Goal: Information Seeking & Learning: Get advice/opinions

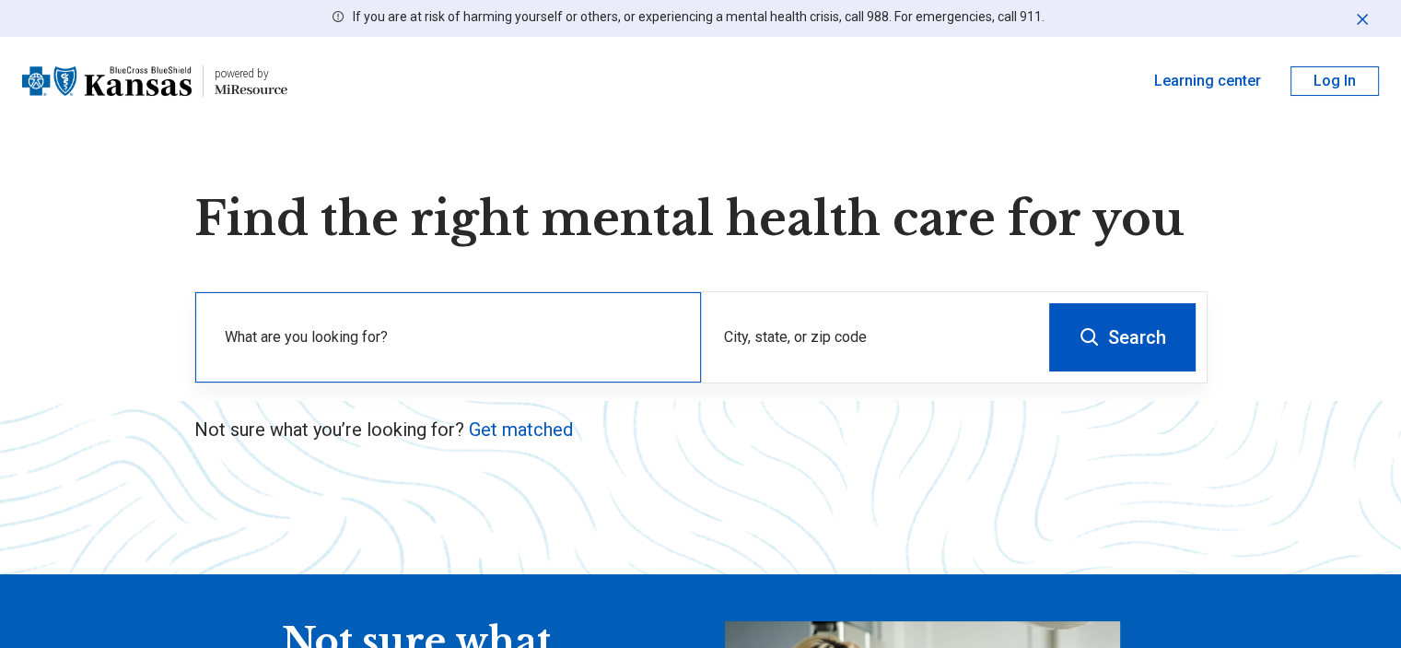
click at [498, 328] on label "What are you looking for?" at bounding box center [452, 337] width 454 height 22
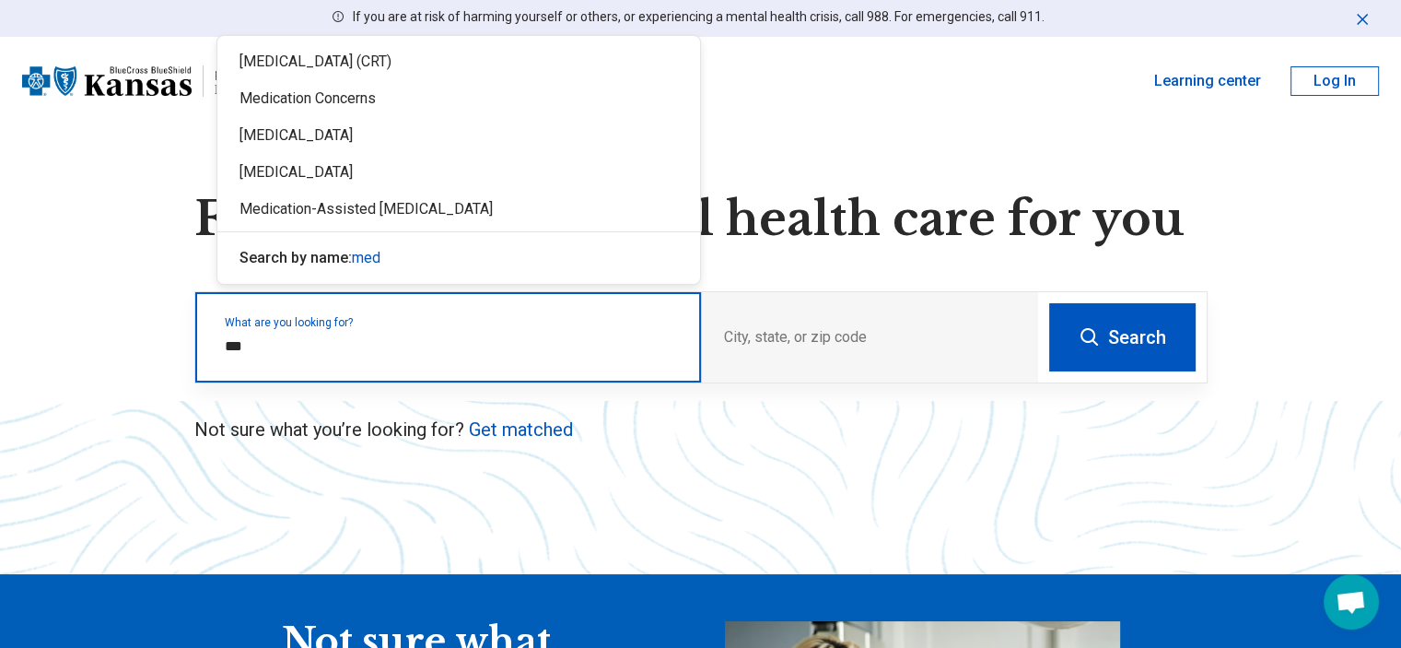
type input "****"
click at [334, 139] on div "[MEDICAL_DATA]" at bounding box center [458, 135] width 483 height 37
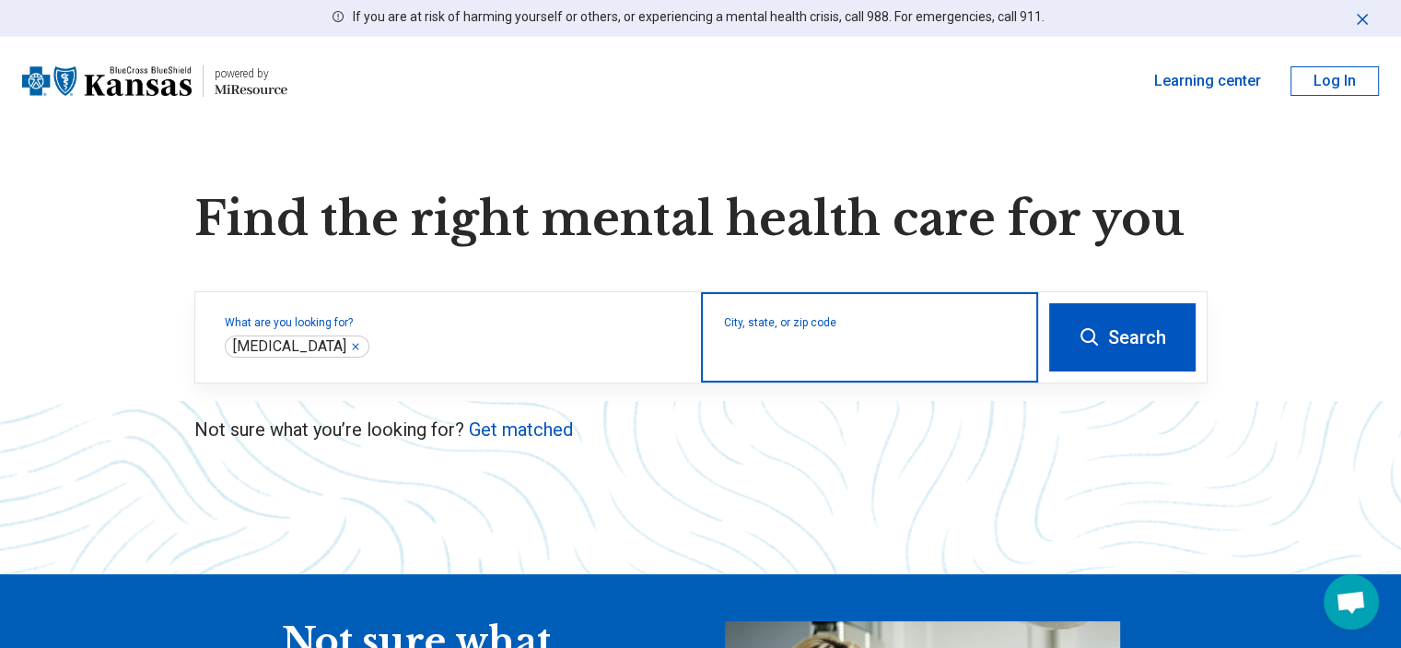
click at [728, 349] on input "City, state, or zip code" at bounding box center [870, 349] width 292 height 22
type input "*"
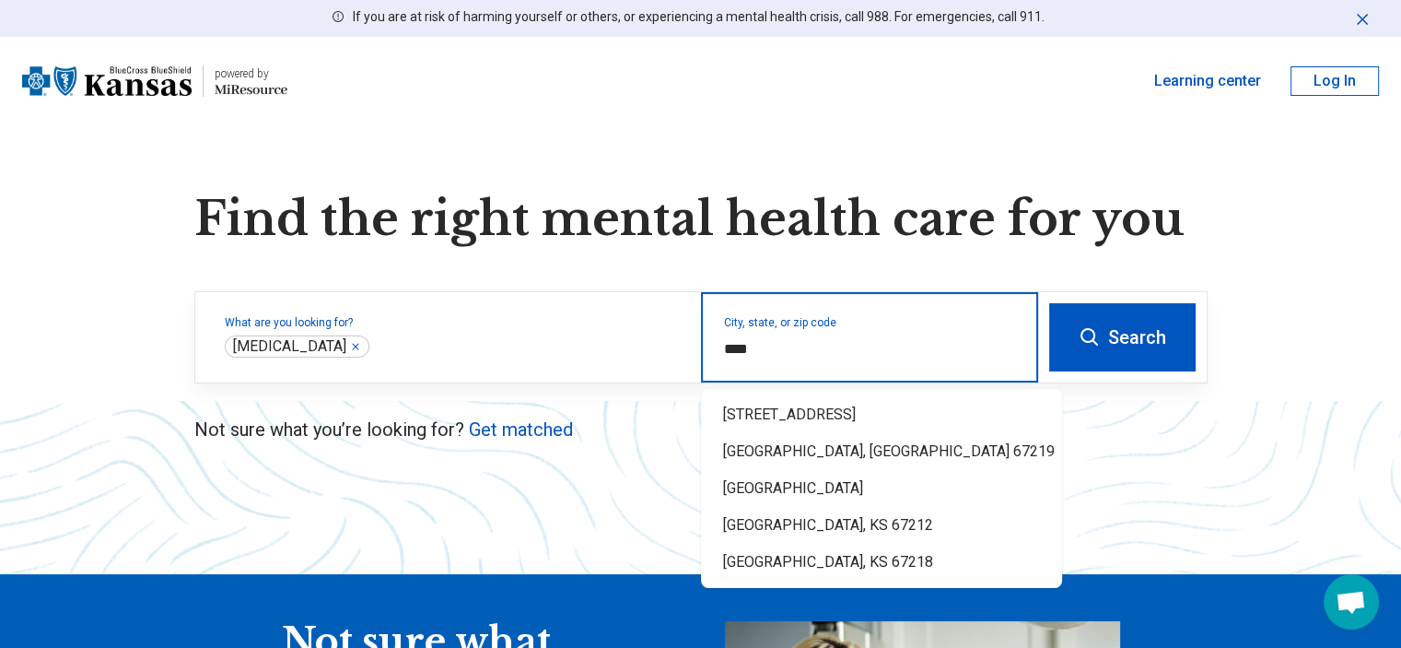
type input "*****"
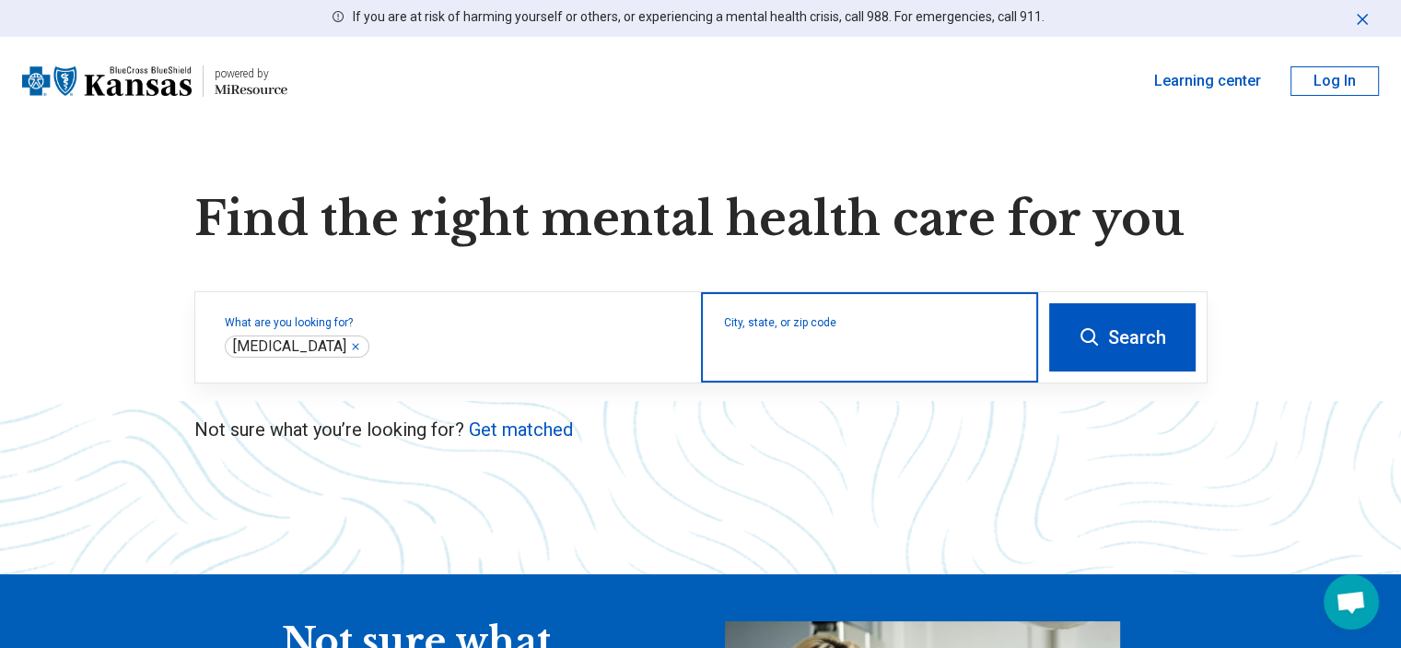
click at [738, 344] on input "City, state, or zip code" at bounding box center [870, 349] width 292 height 22
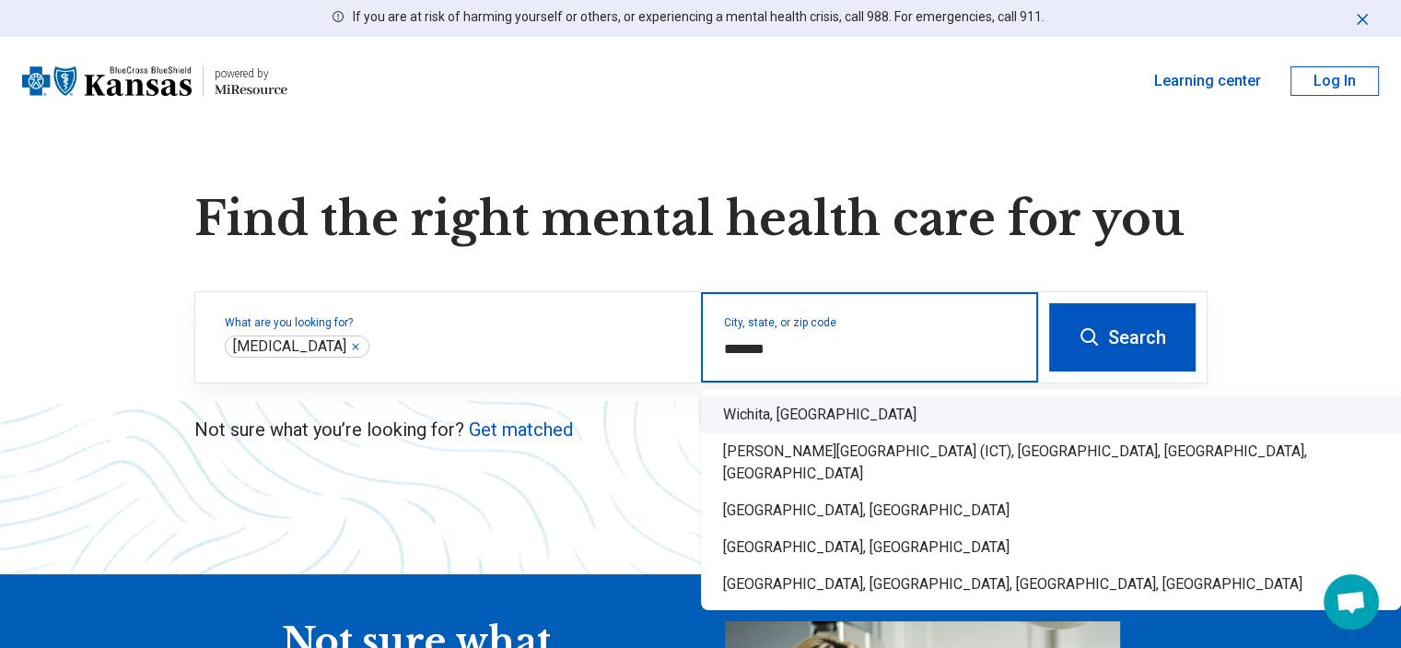
click at [766, 425] on div "Wichita, KS" at bounding box center [1051, 414] width 700 height 37
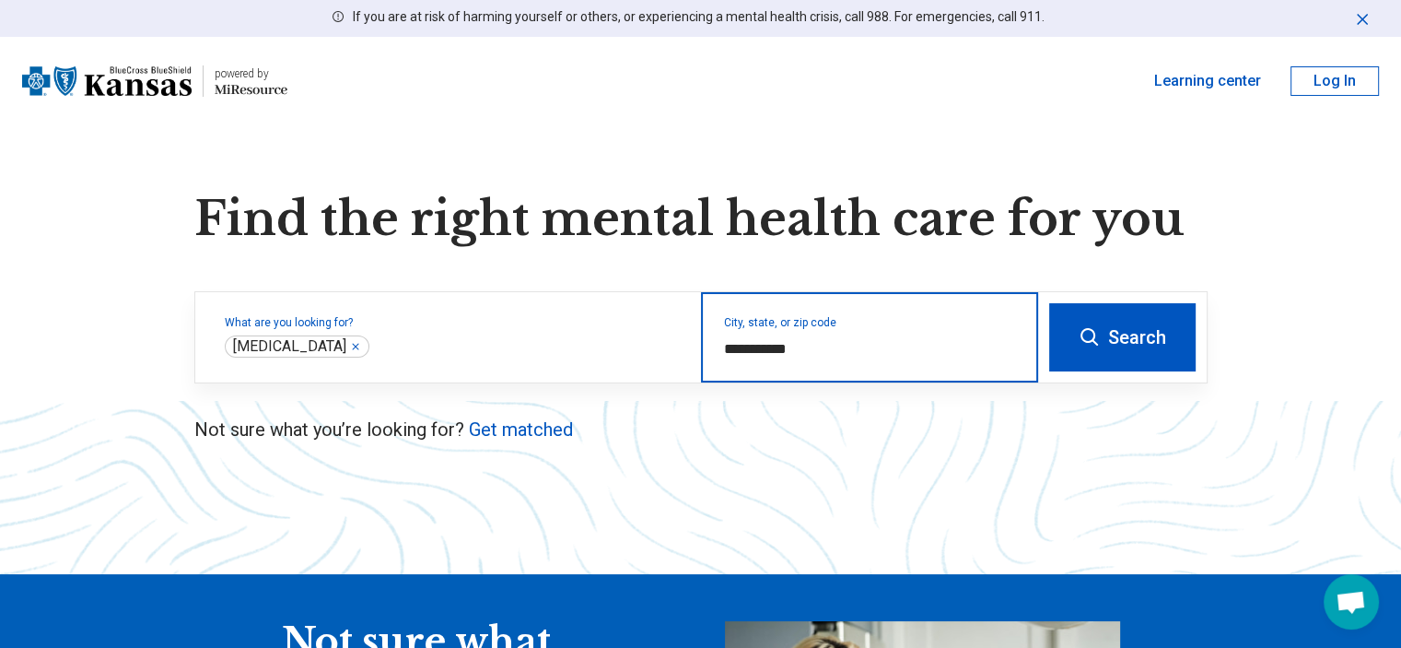
type input "**********"
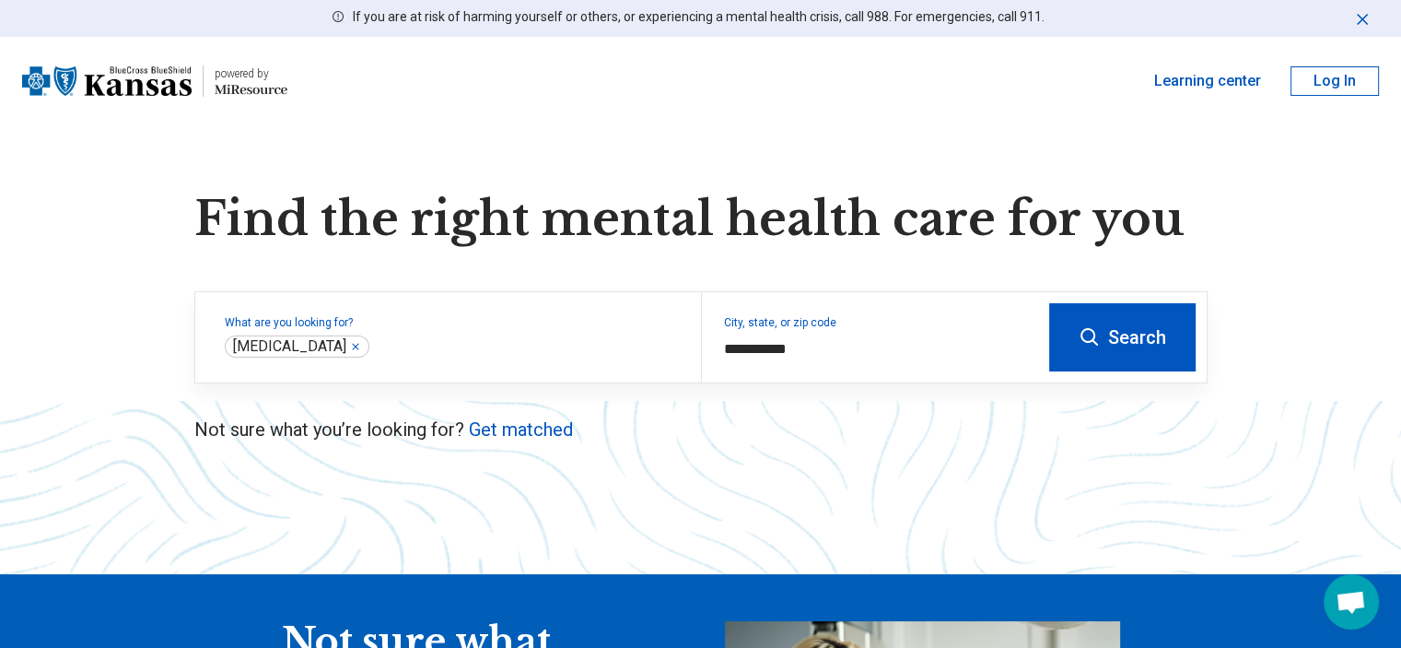
click at [1087, 320] on button "Search" at bounding box center [1122, 337] width 146 height 68
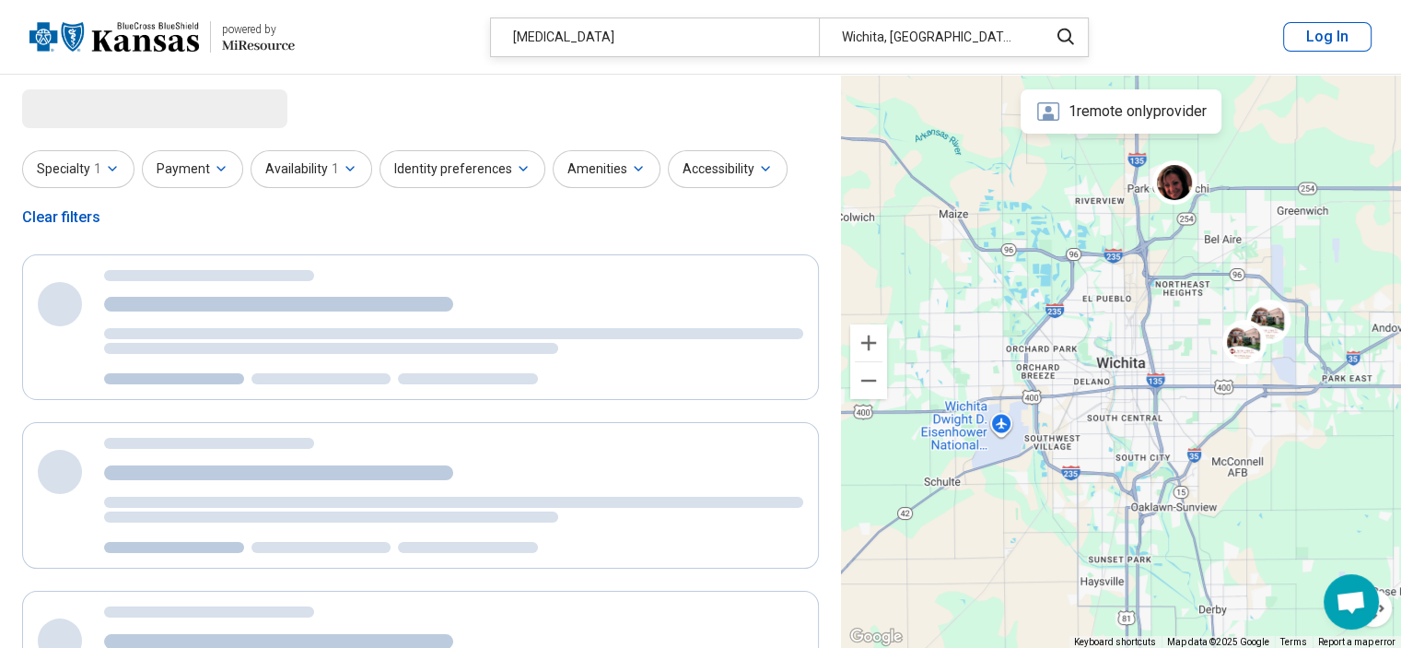
select select "***"
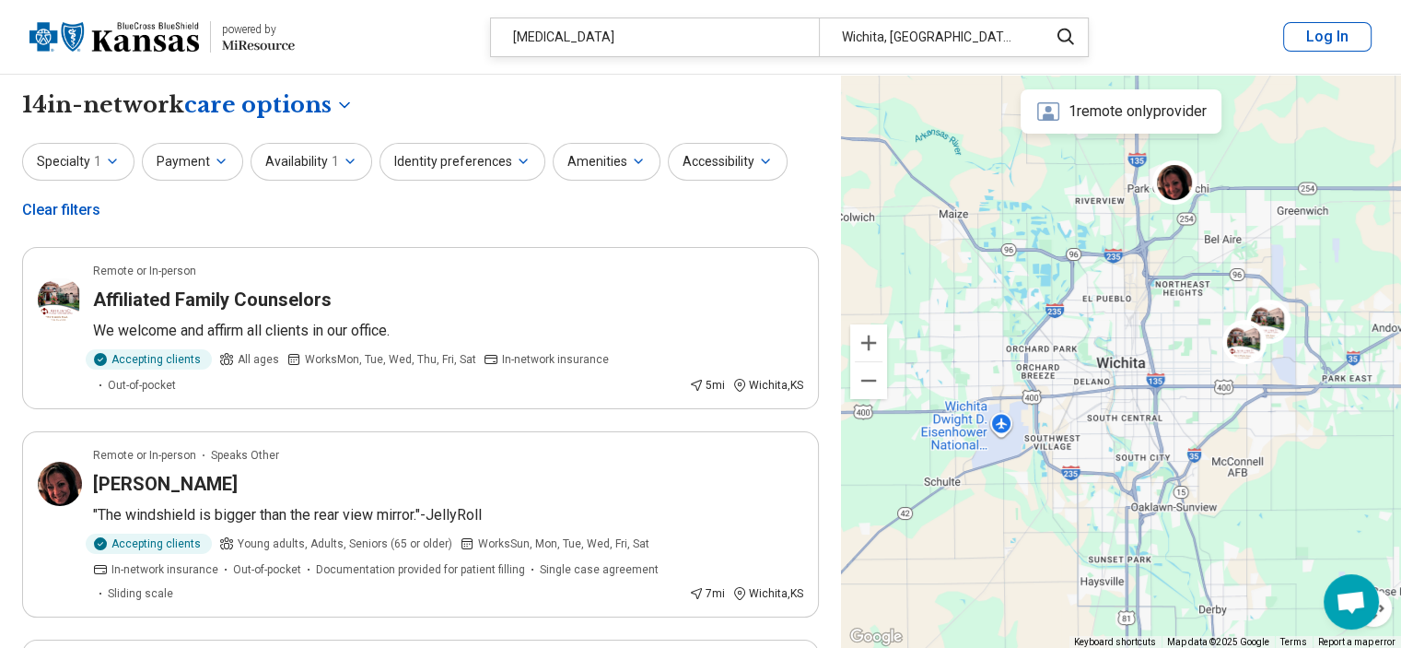
drag, startPoint x: 461, startPoint y: 398, endPoint x: 136, endPoint y: 462, distance: 330.6
click at [136, 471] on h3 "Patricia Patterson" at bounding box center [165, 484] width 145 height 26
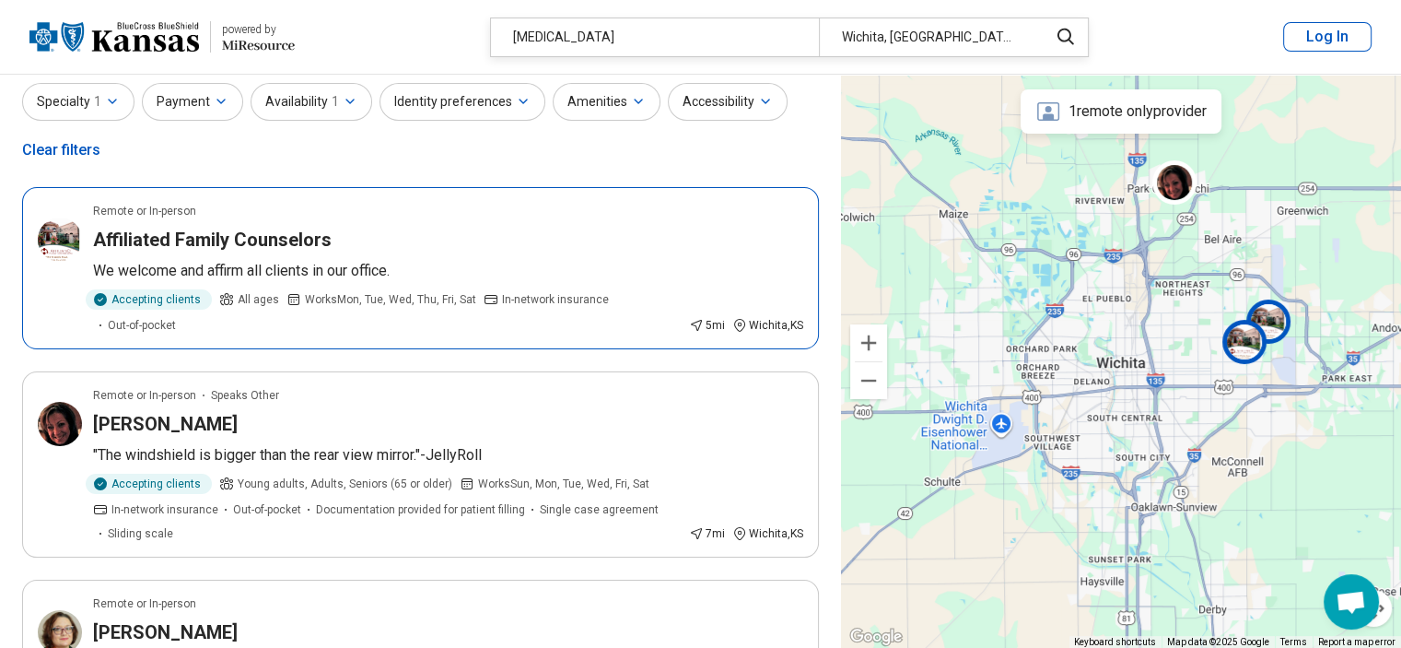
scroll to position [92, 0]
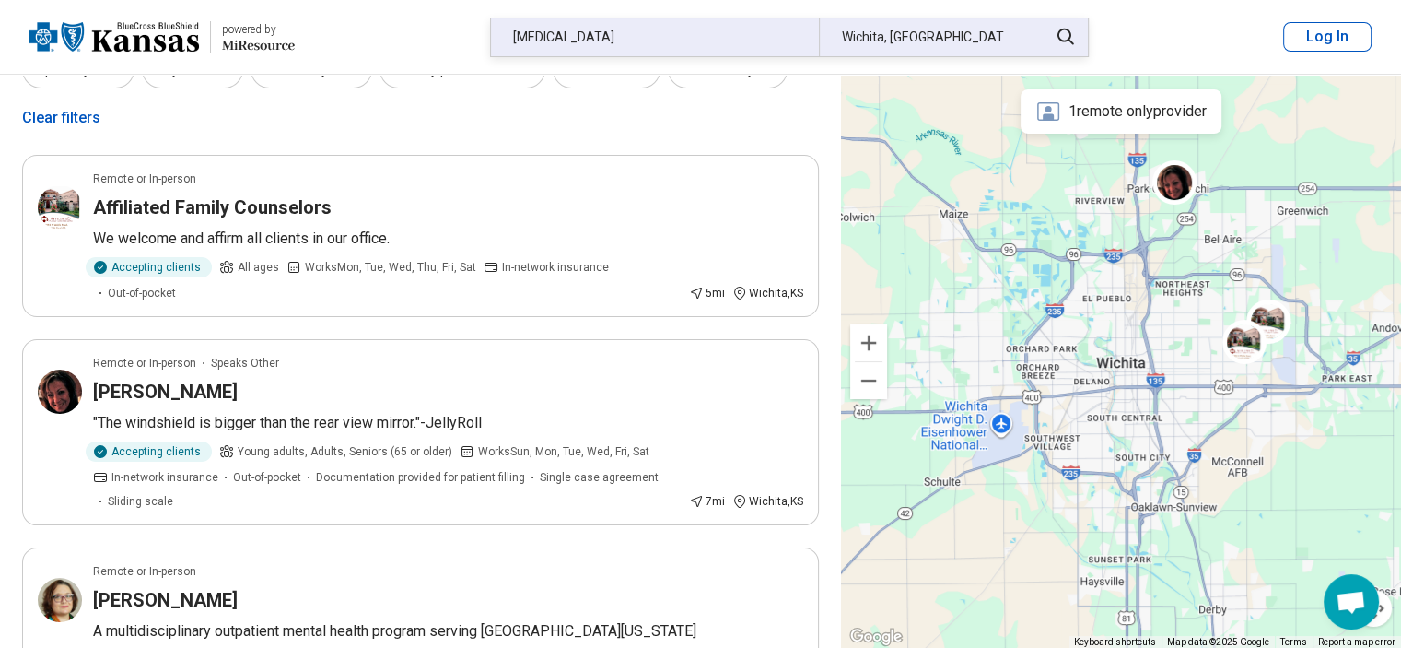
click at [924, 41] on div "Wichita, KS" at bounding box center [928, 37] width 218 height 38
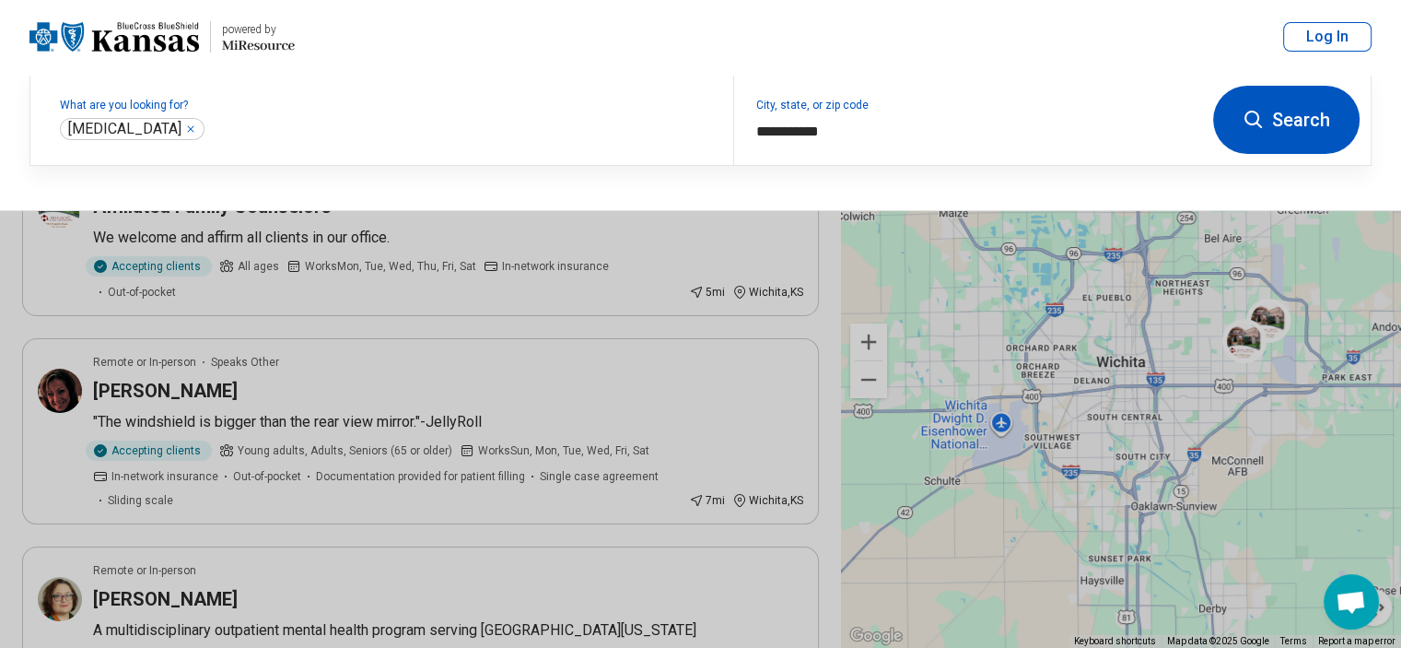
scroll to position [91, 0]
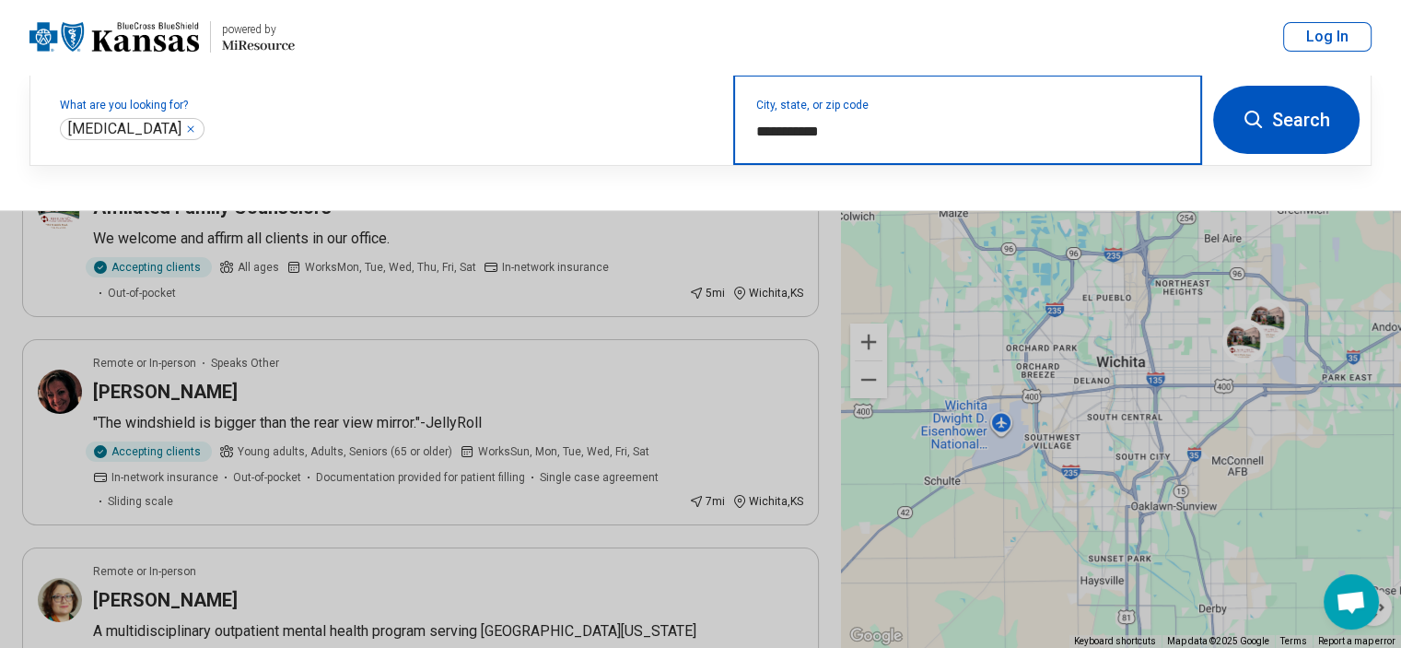
click at [906, 133] on input "**********" at bounding box center [968, 132] width 424 height 22
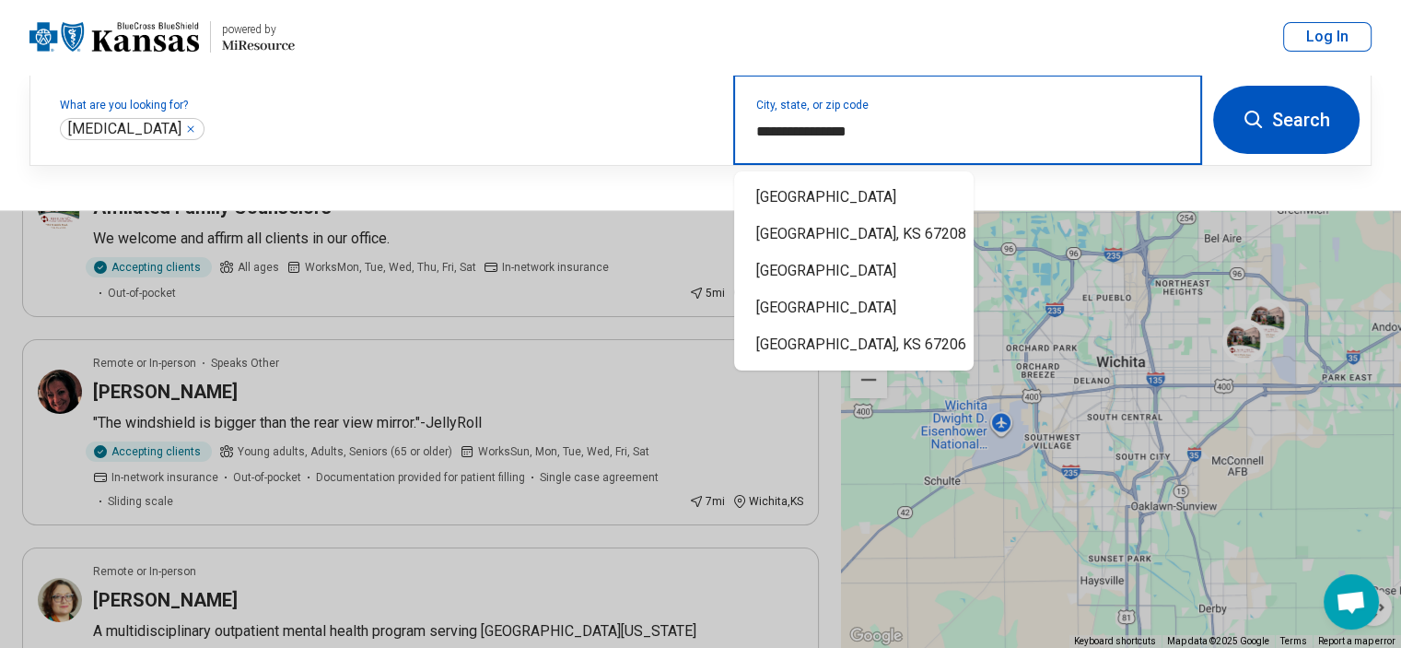
type input "**********"
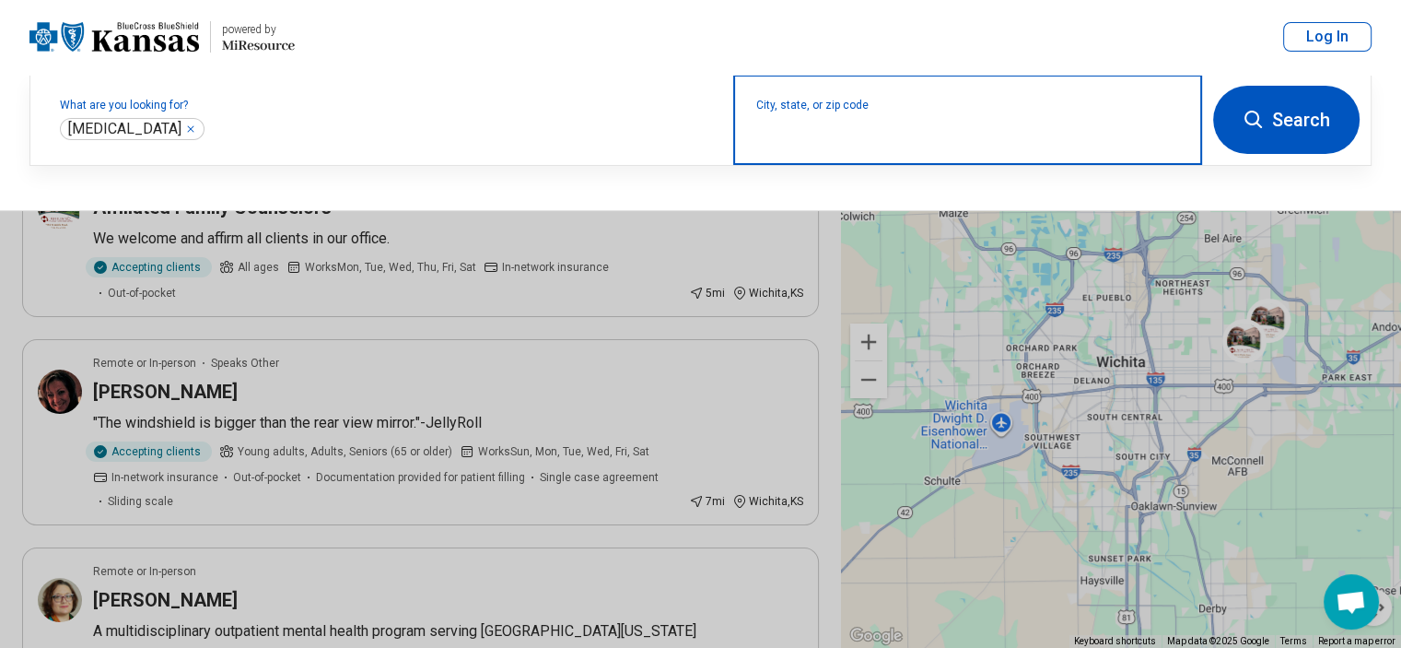
click at [906, 133] on input "City, state, or zip code" at bounding box center [968, 132] width 424 height 22
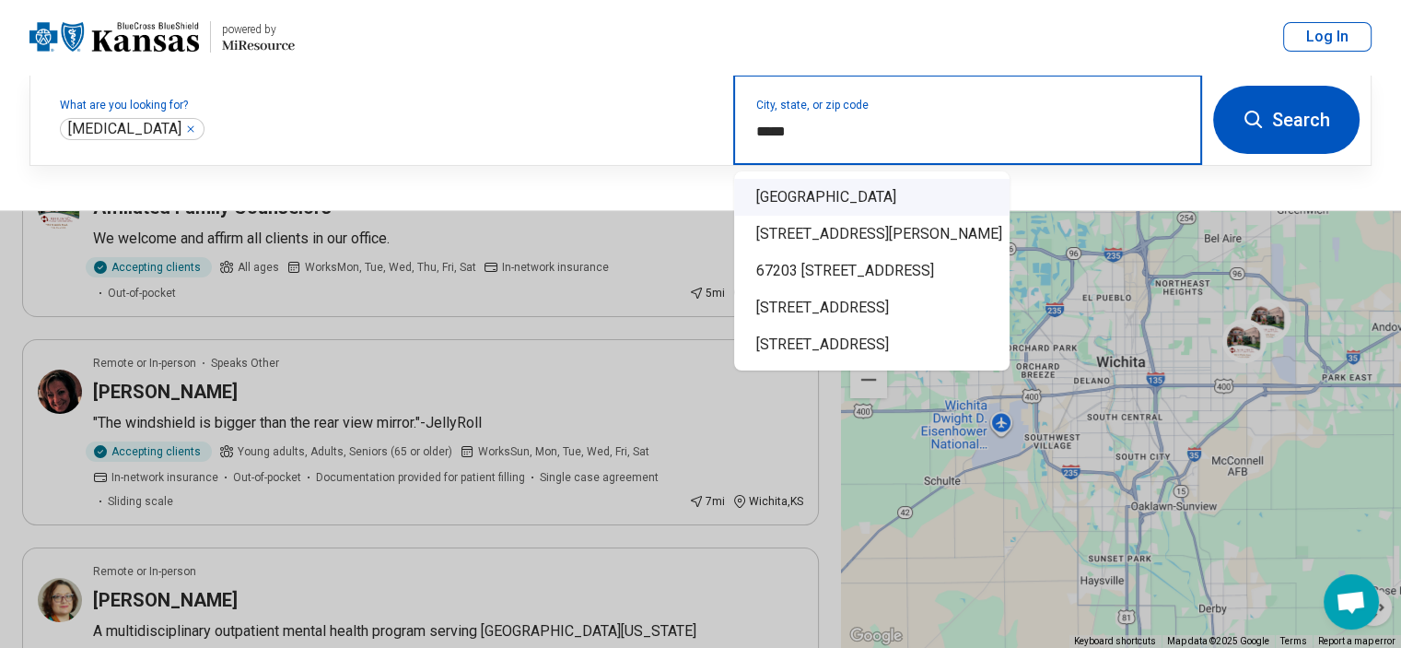
click at [866, 191] on div "Wichita, KS 67203" at bounding box center [871, 197] width 275 height 37
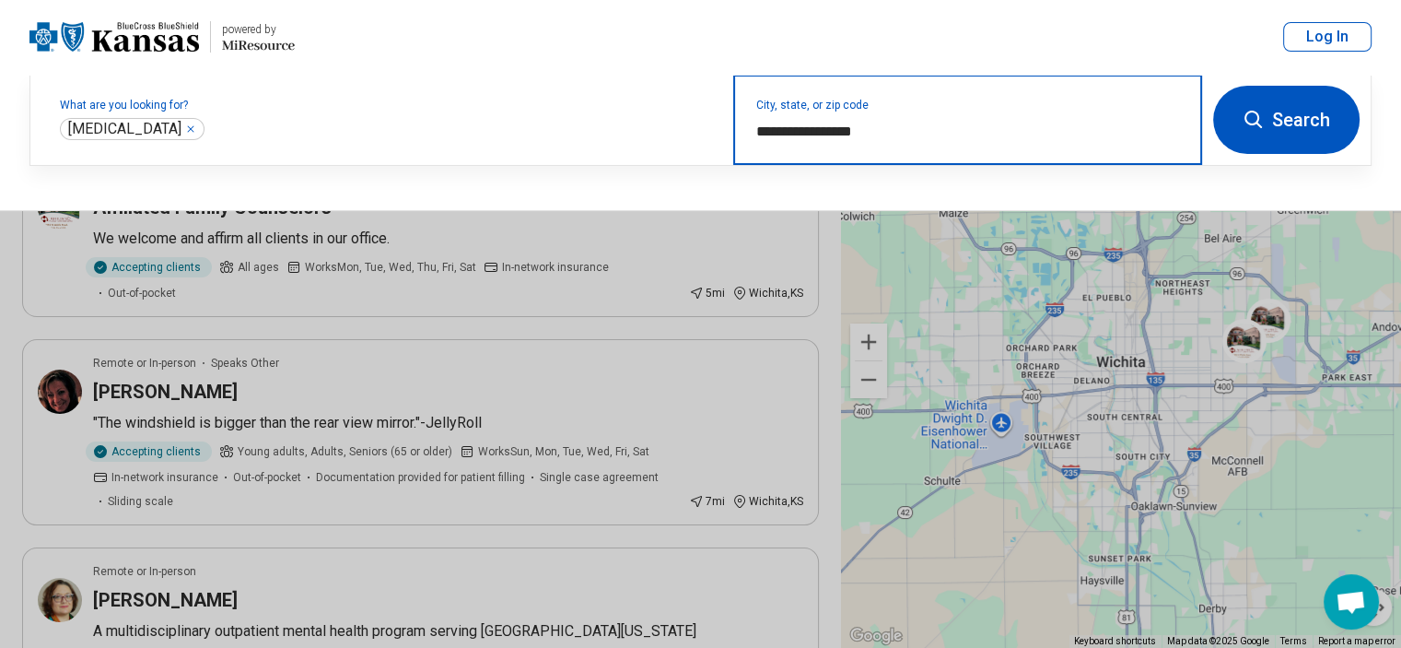
type input "**********"
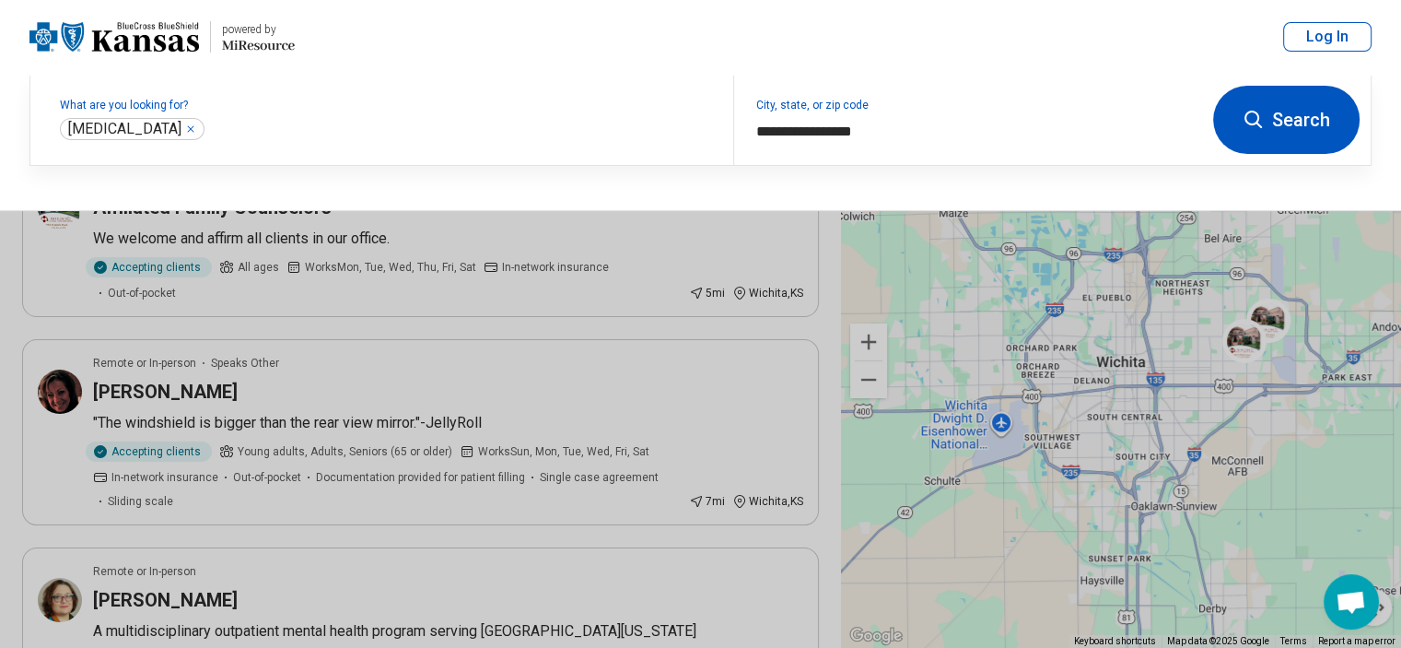
click at [1254, 121] on icon at bounding box center [1254, 120] width 22 height 22
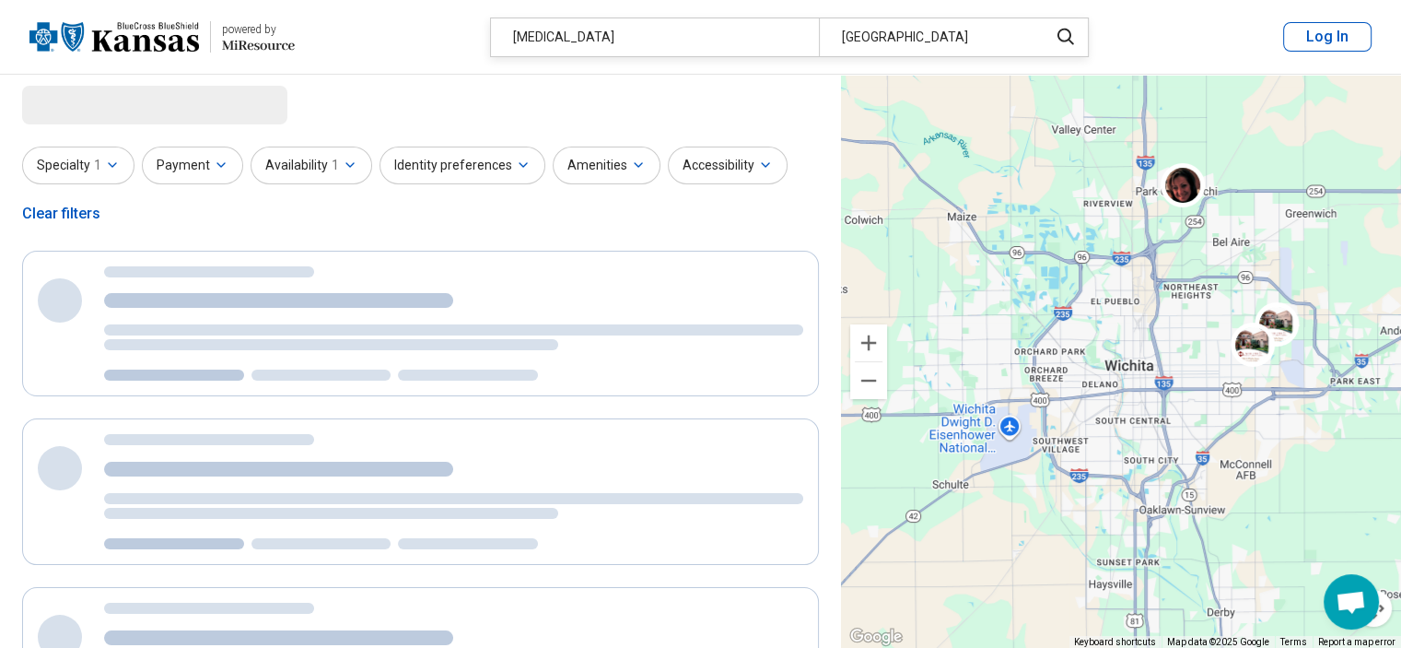
scroll to position [0, 0]
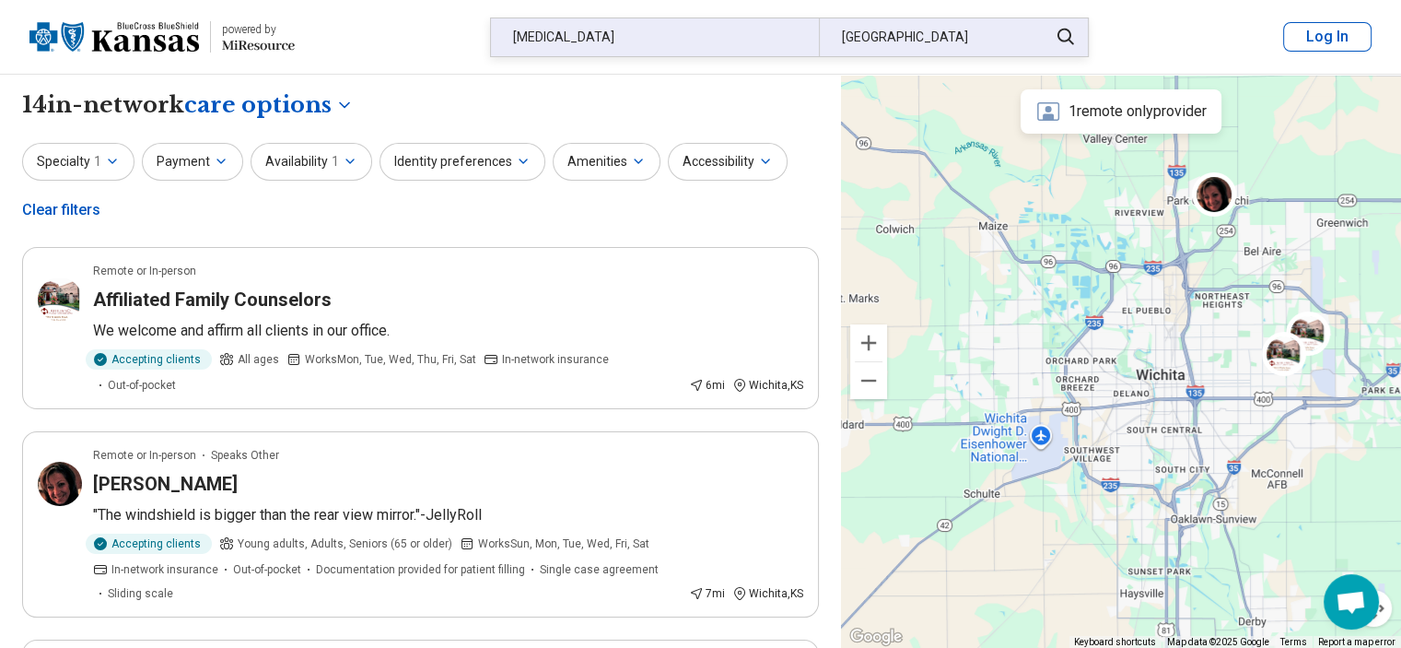
click at [598, 35] on div "[MEDICAL_DATA]" at bounding box center [655, 37] width 328 height 38
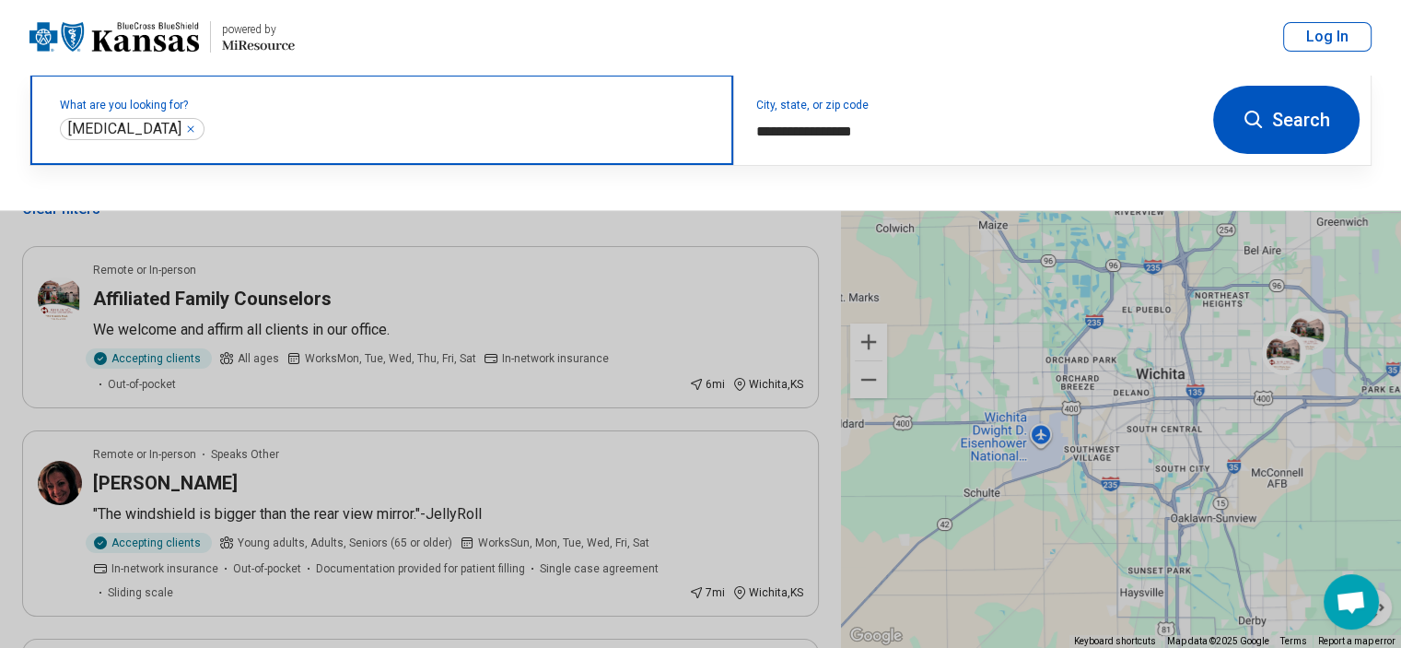
click at [432, 118] on input "text" at bounding box center [459, 129] width 503 height 22
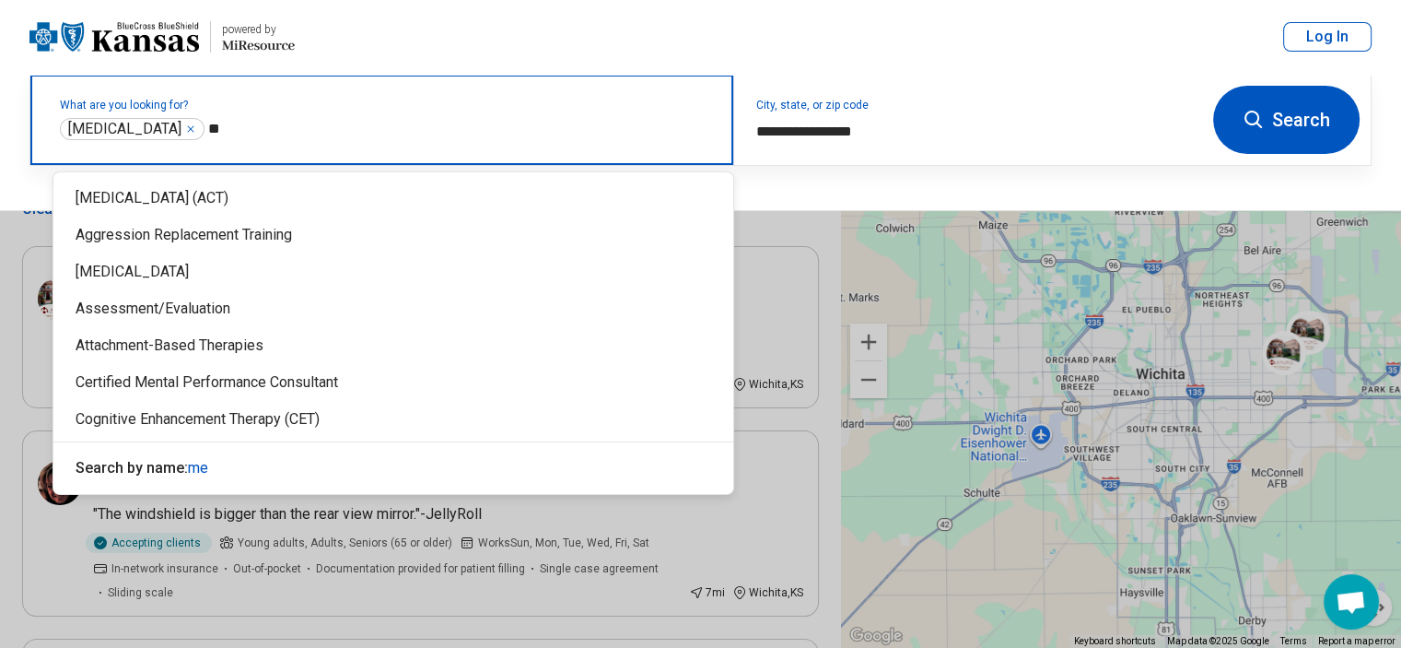
type input "***"
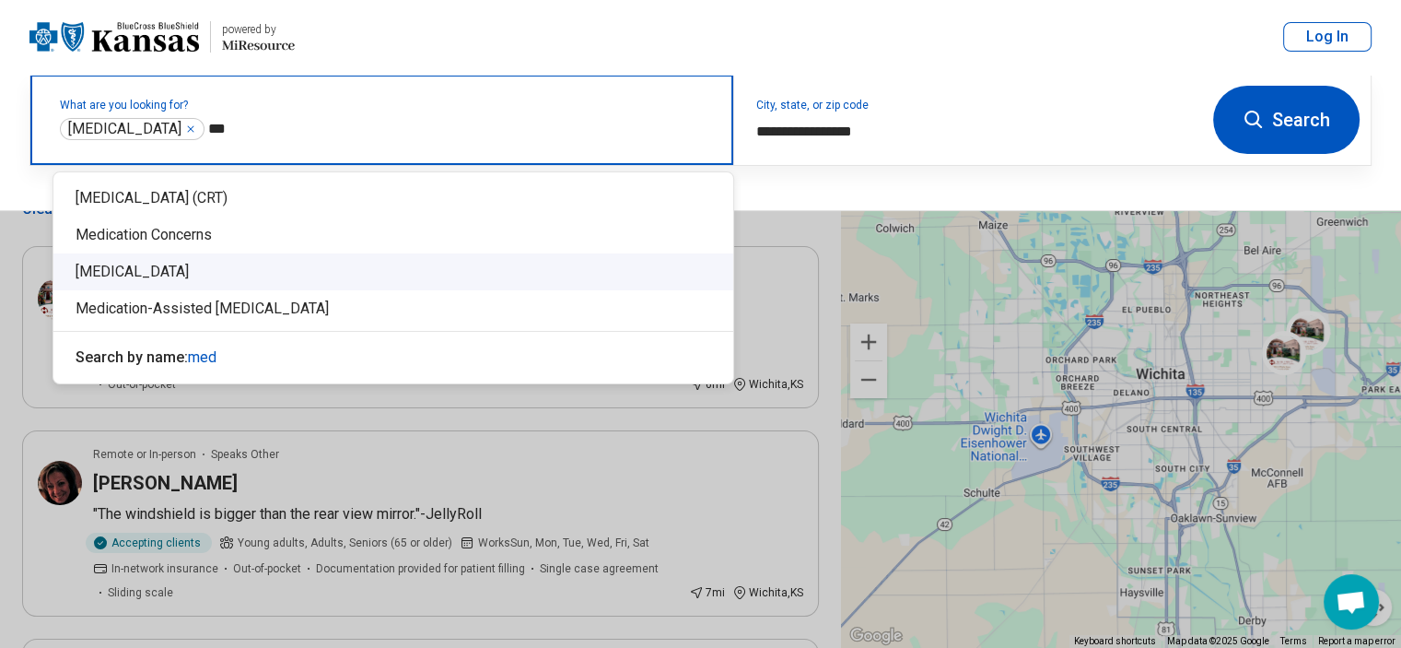
click at [215, 274] on div "[MEDICAL_DATA]" at bounding box center [393, 271] width 680 height 37
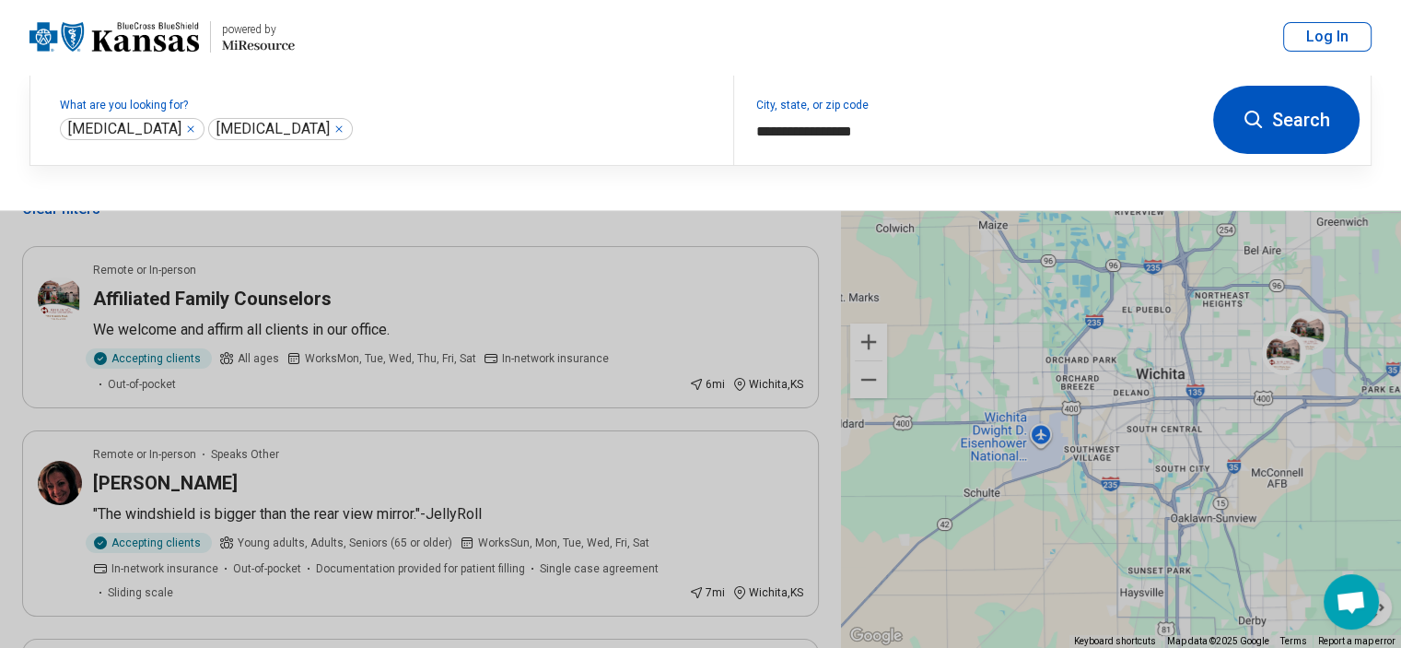
click at [1248, 123] on icon at bounding box center [1254, 120] width 22 height 22
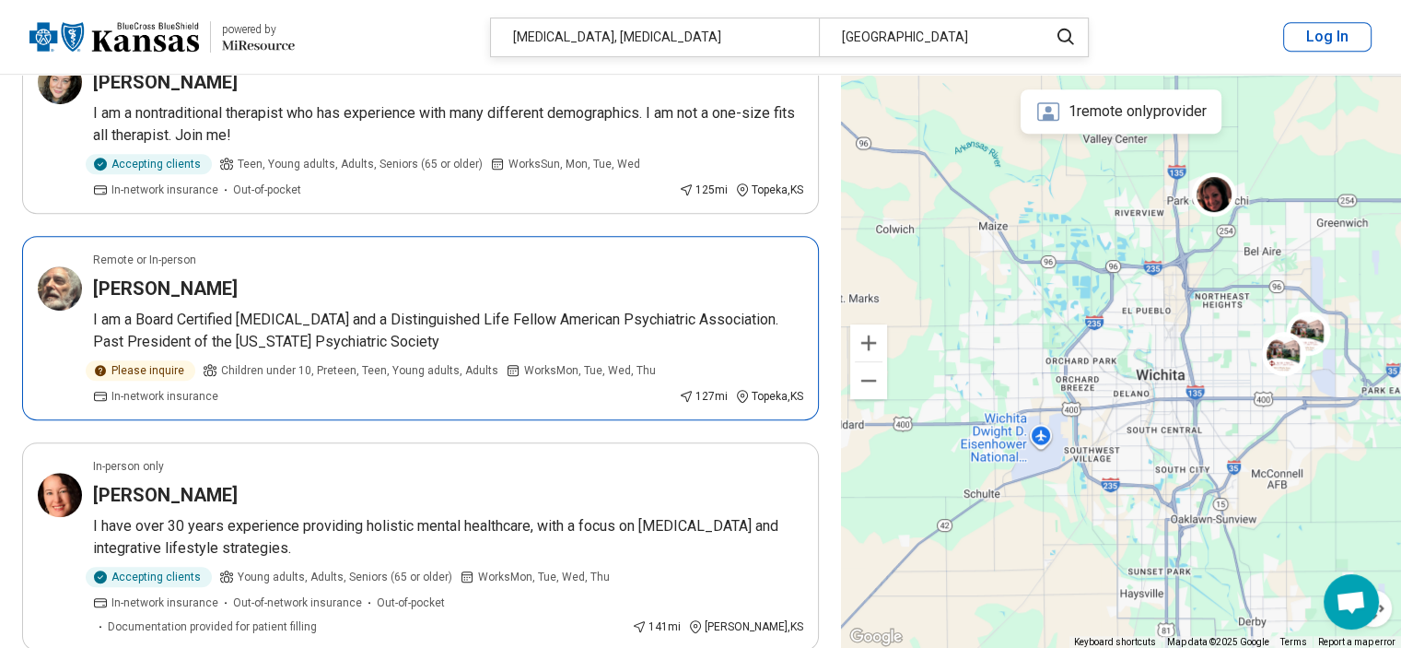
scroll to position [921, 0]
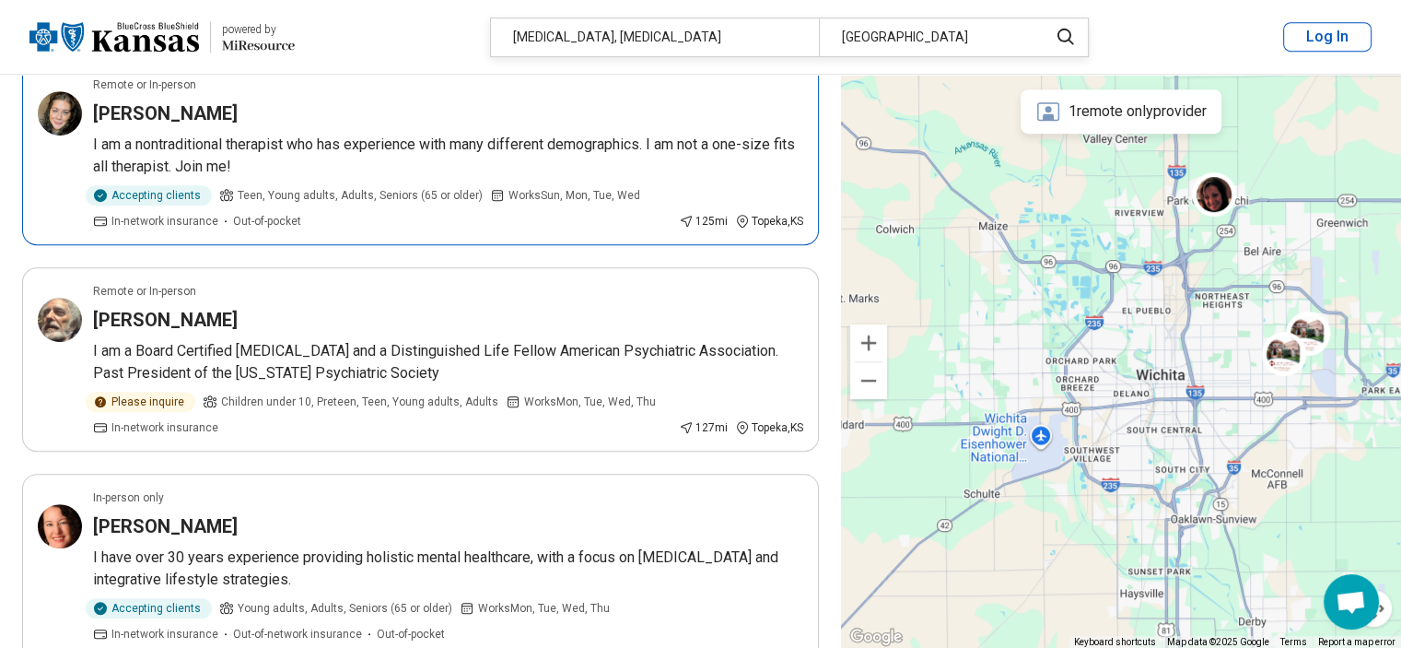
drag, startPoint x: 578, startPoint y: 251, endPoint x: 531, endPoint y: 185, distance: 80.5
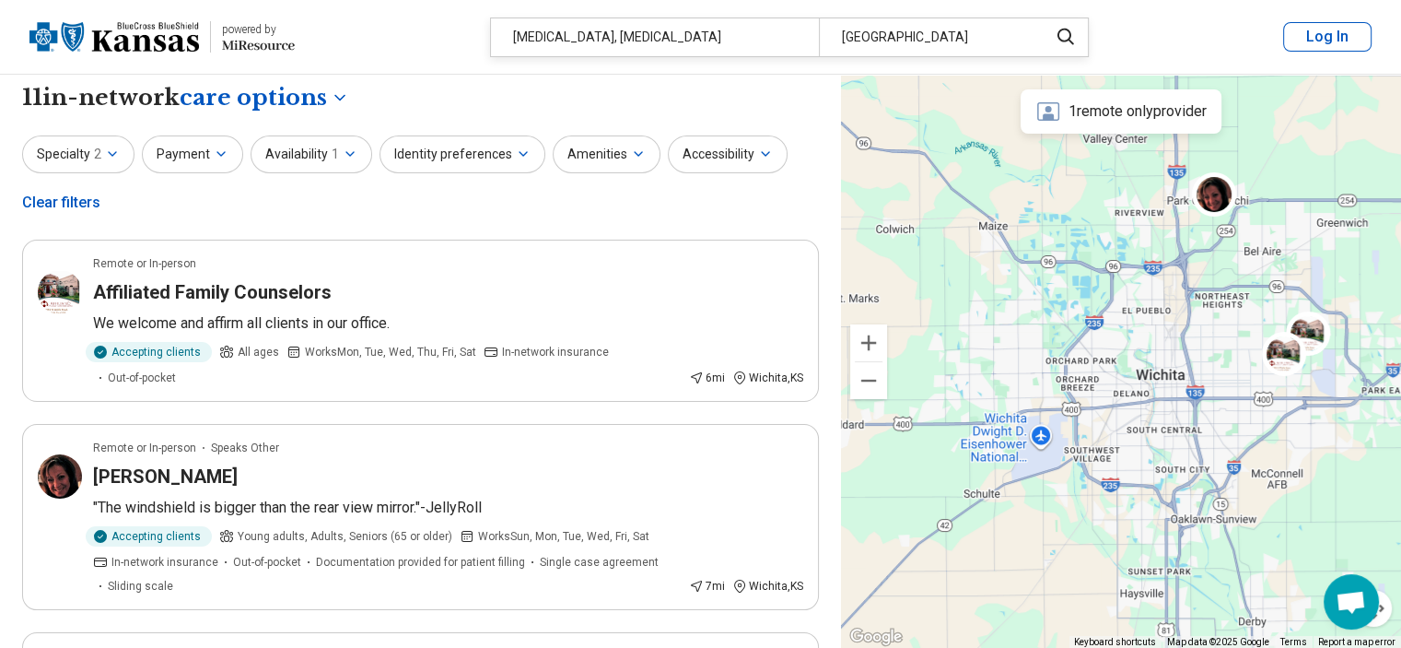
scroll to position [0, 0]
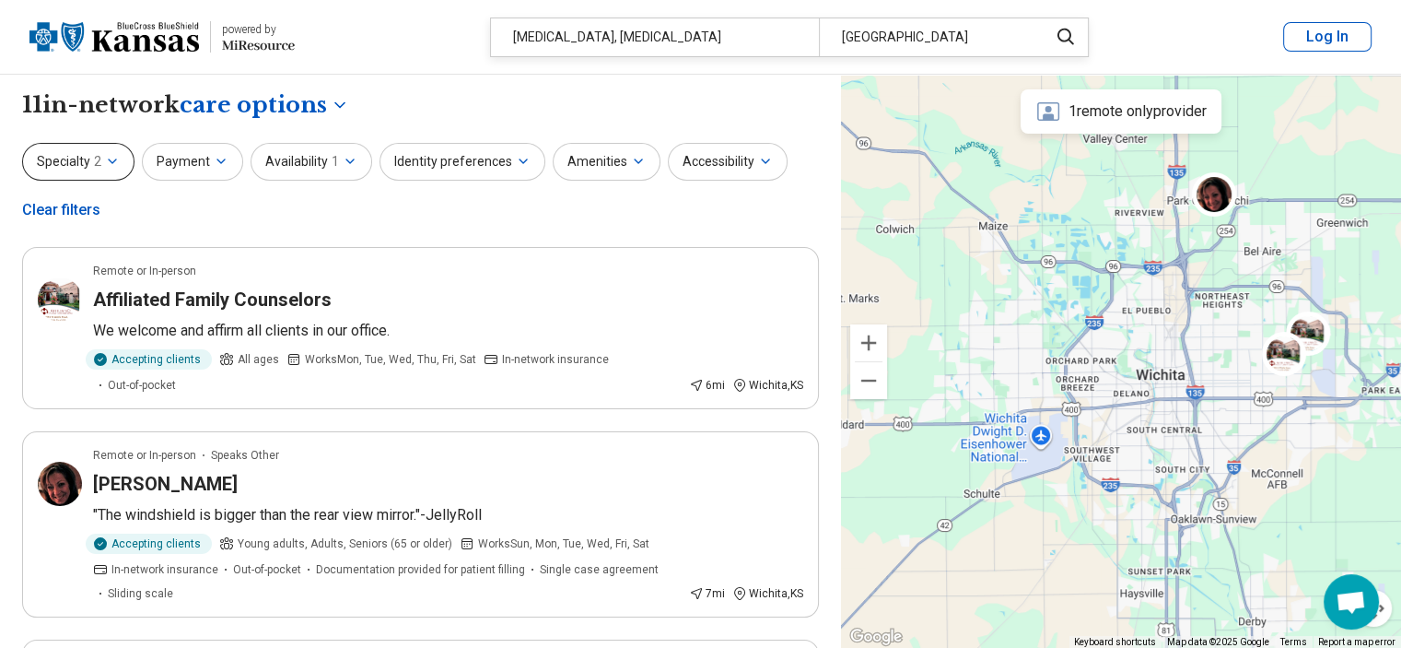
click at [105, 166] on icon "button" at bounding box center [112, 161] width 15 height 15
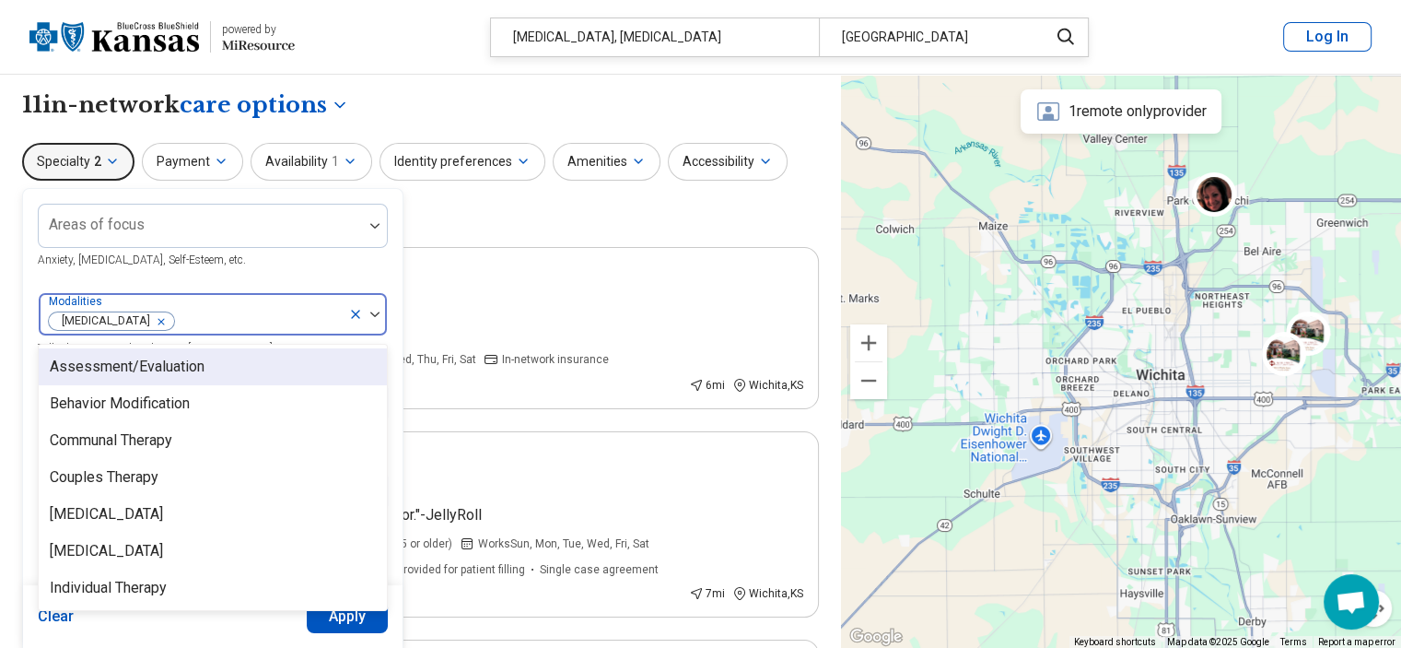
click at [376, 312] on img at bounding box center [374, 314] width 9 height 6
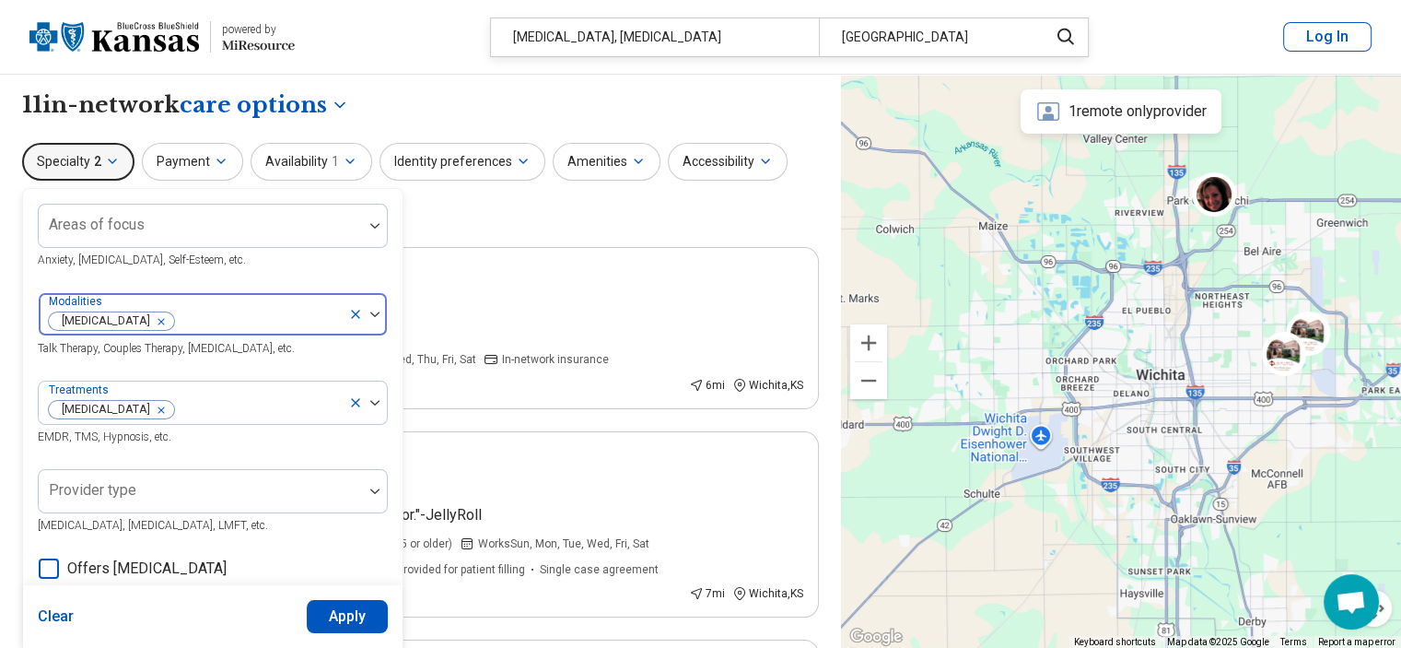
click at [373, 313] on img at bounding box center [374, 314] width 9 height 6
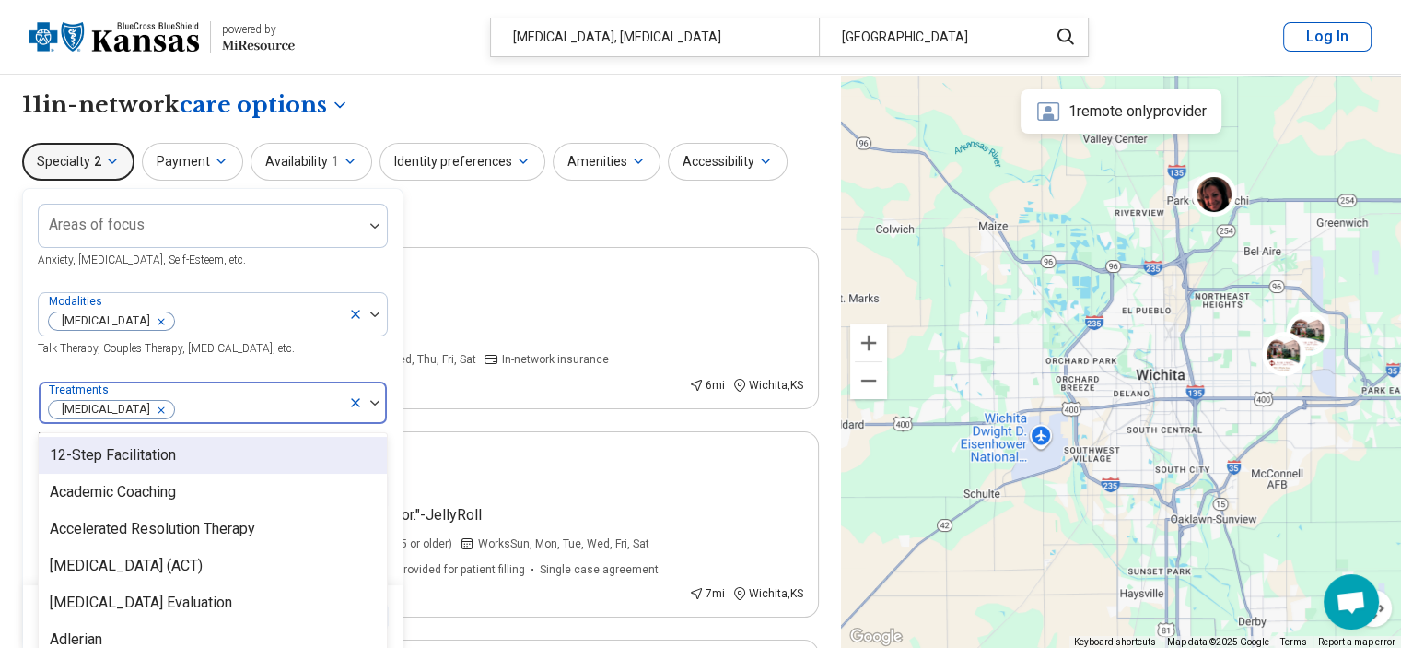
click at [369, 404] on div at bounding box center [375, 403] width 24 height 6
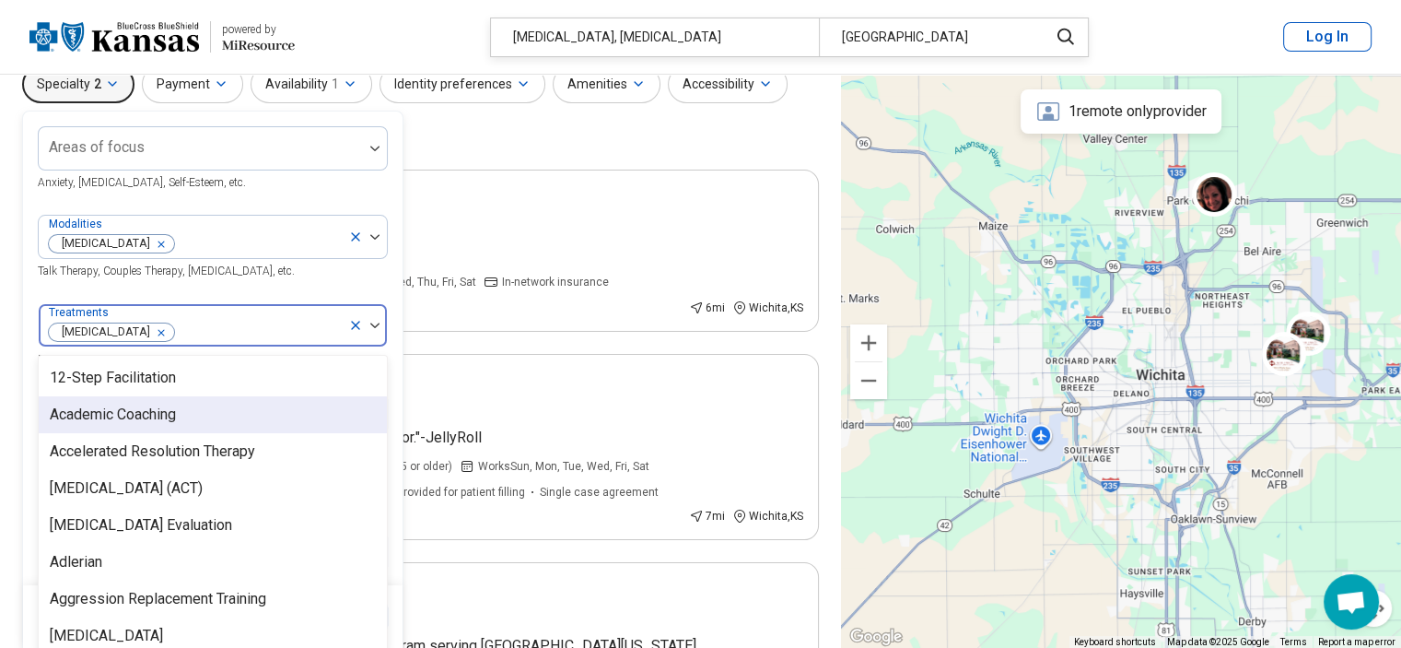
scroll to position [88, 0]
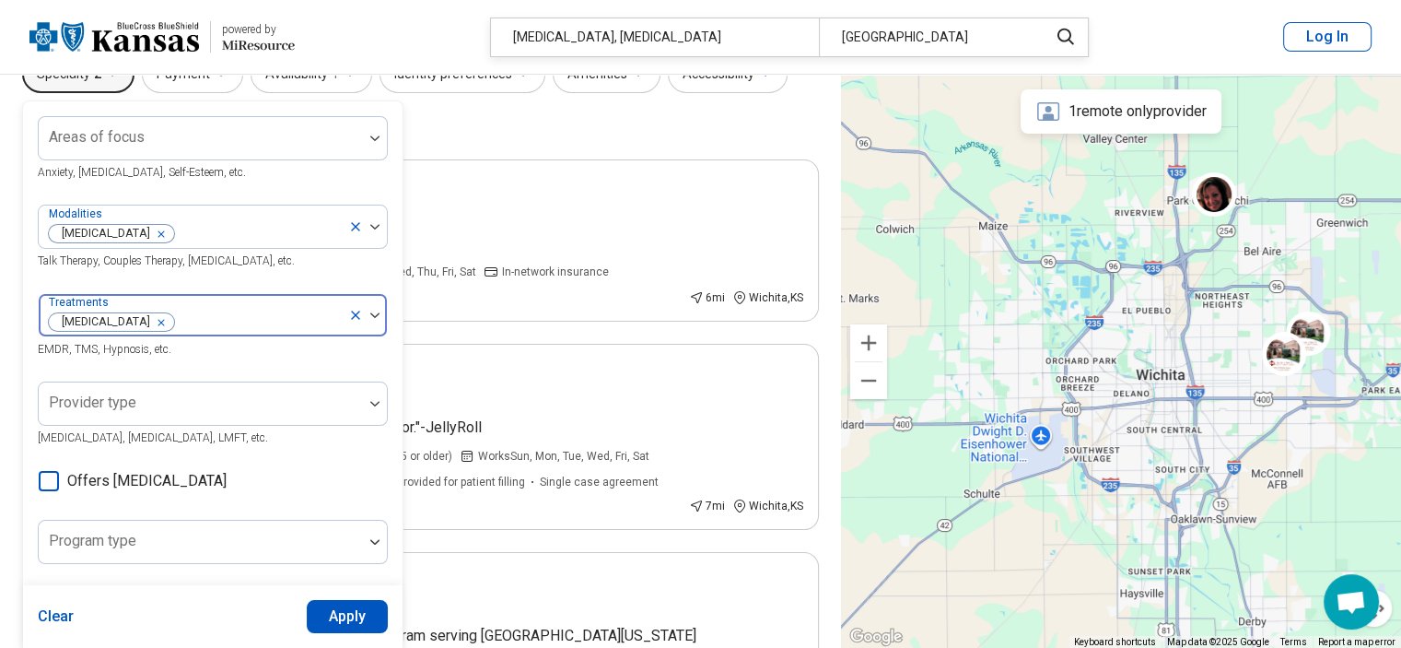
click at [371, 316] on img at bounding box center [374, 315] width 9 height 6
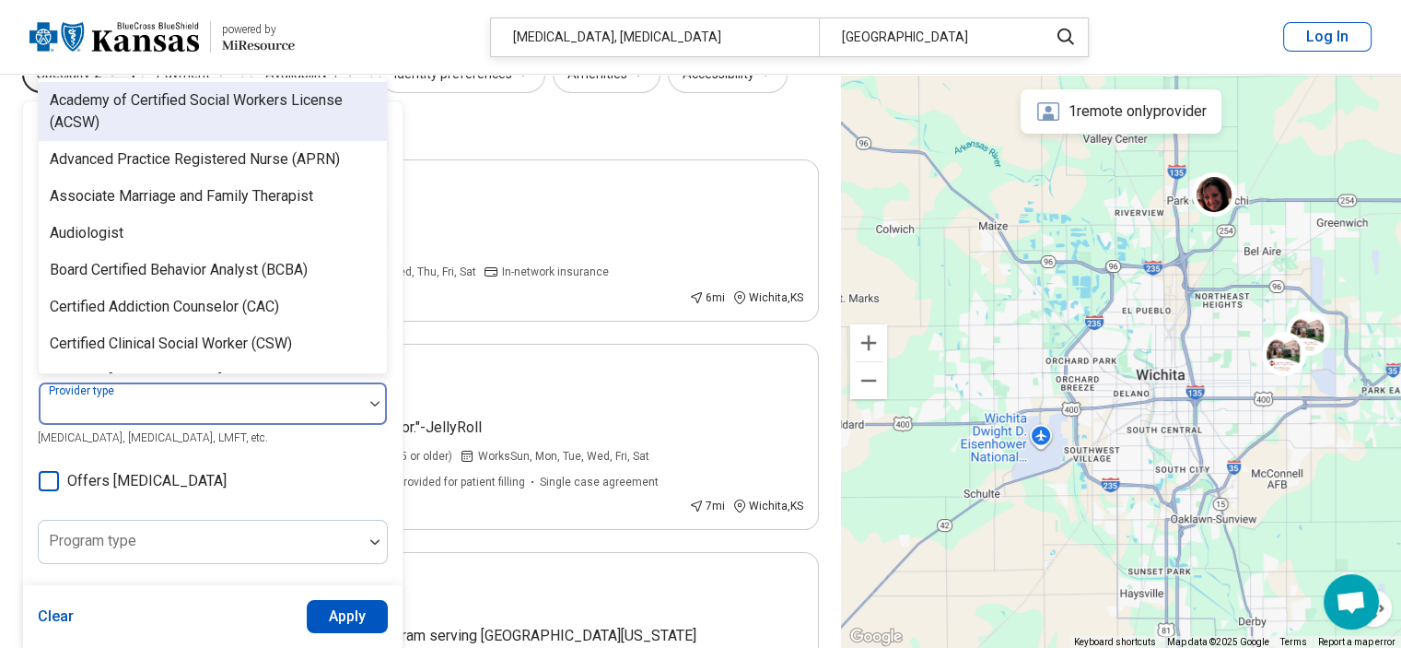
click at [369, 403] on div at bounding box center [375, 404] width 24 height 6
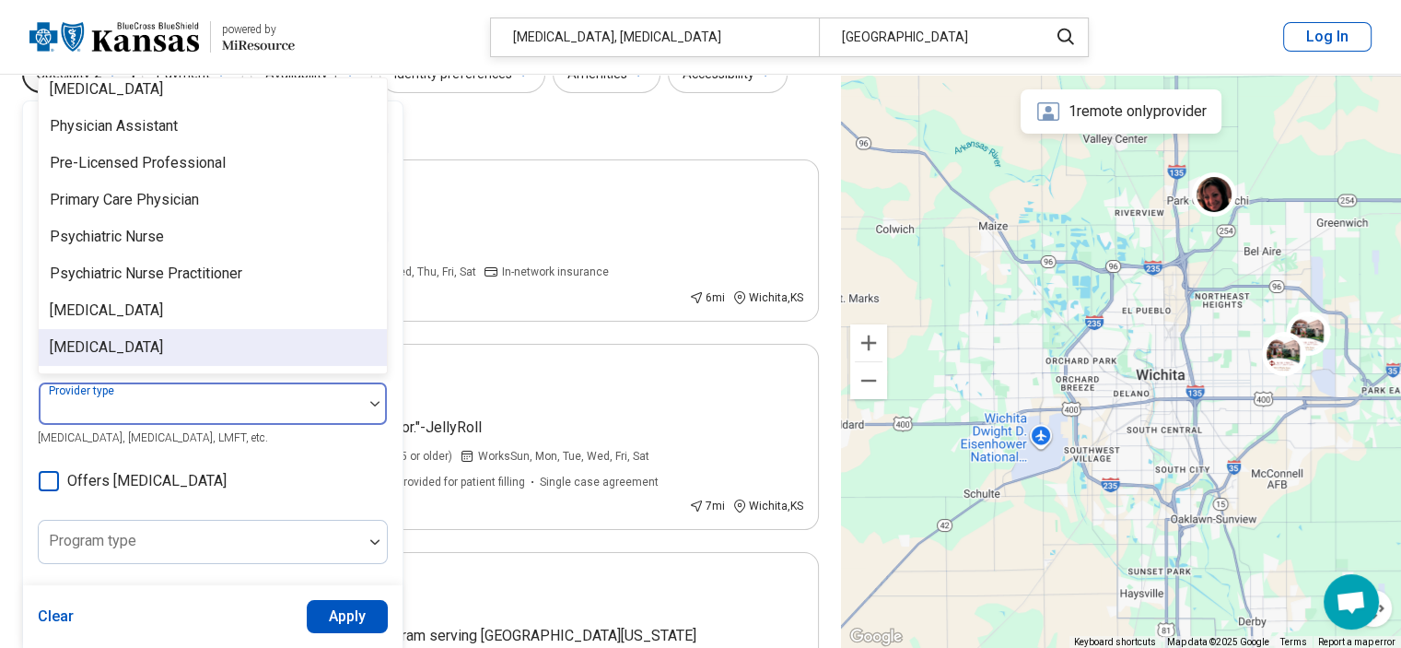
scroll to position [2410, 0]
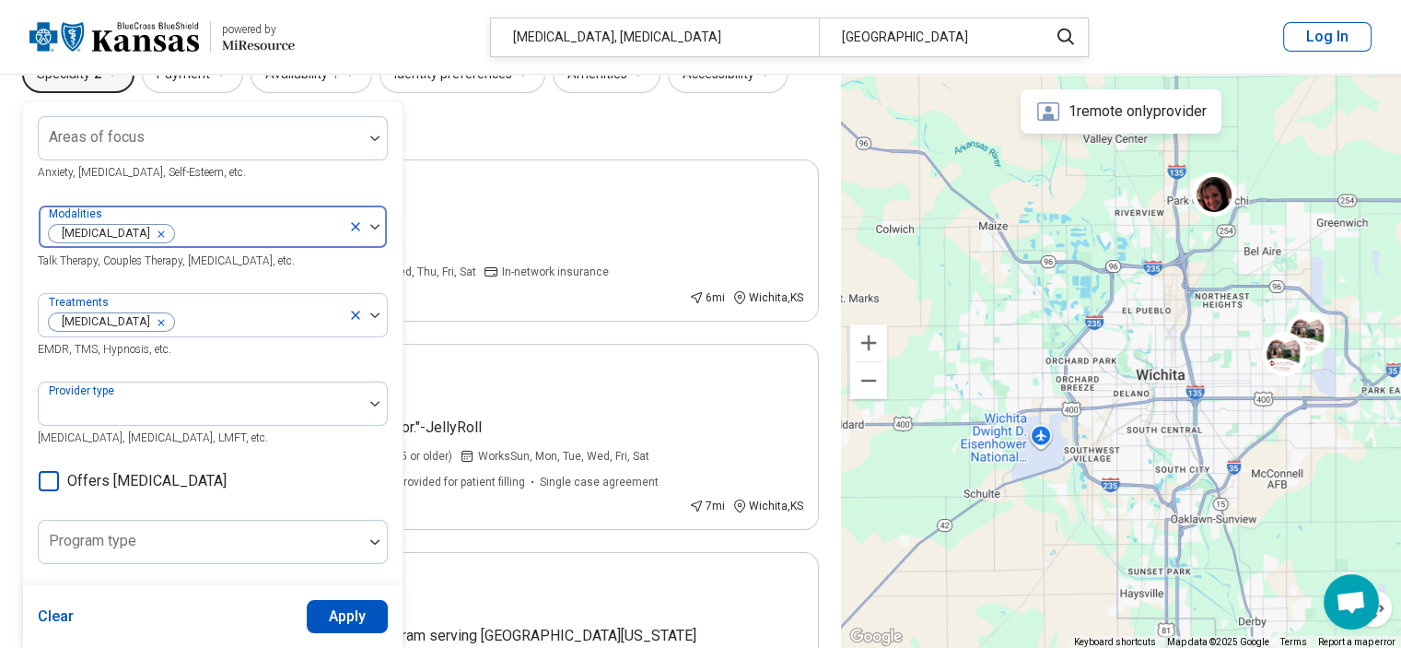
click at [356, 228] on icon at bounding box center [355, 226] width 15 height 15
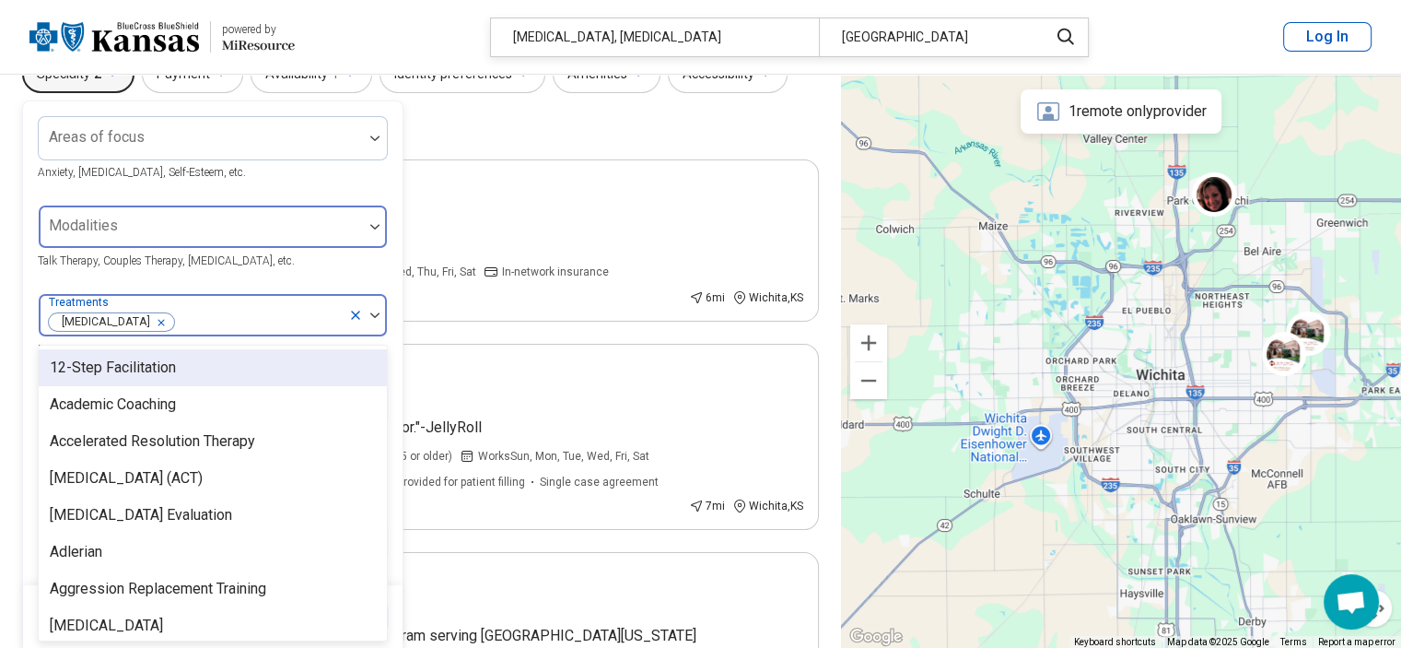
click at [354, 305] on div at bounding box center [367, 315] width 39 height 42
click at [352, 313] on icon at bounding box center [355, 315] width 15 height 15
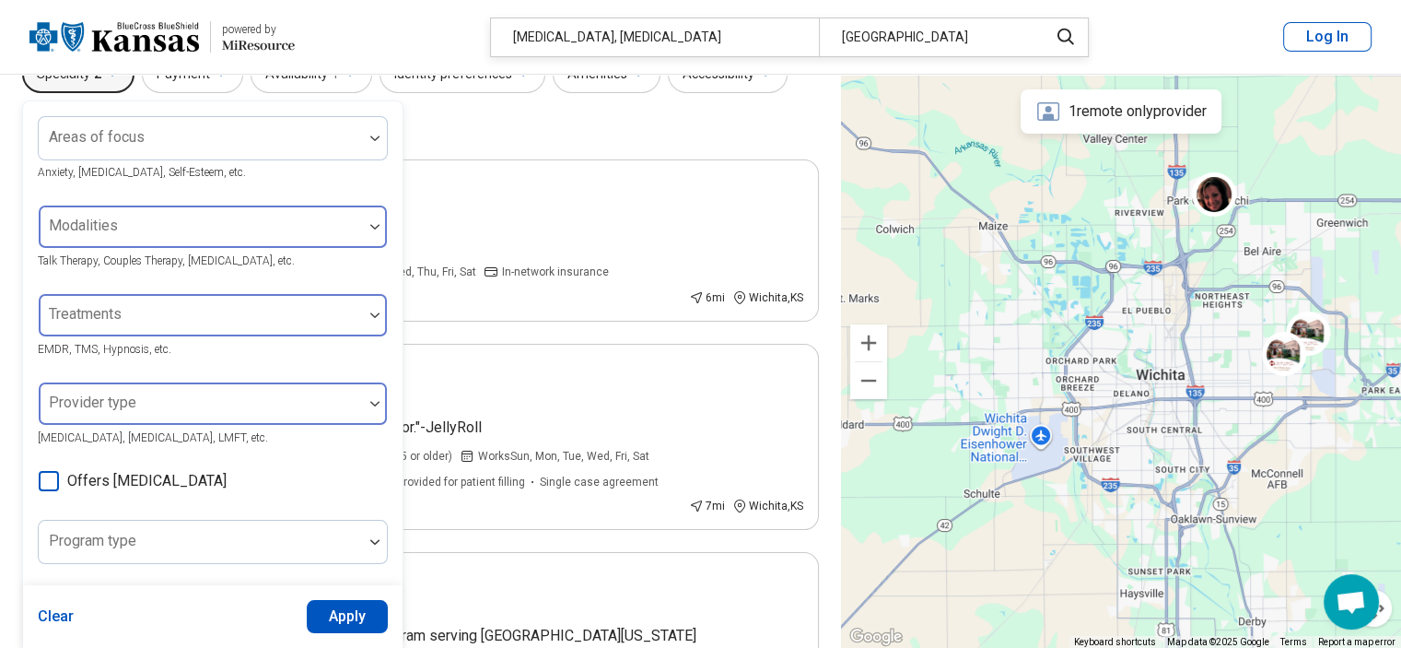
click at [376, 403] on img at bounding box center [374, 404] width 9 height 6
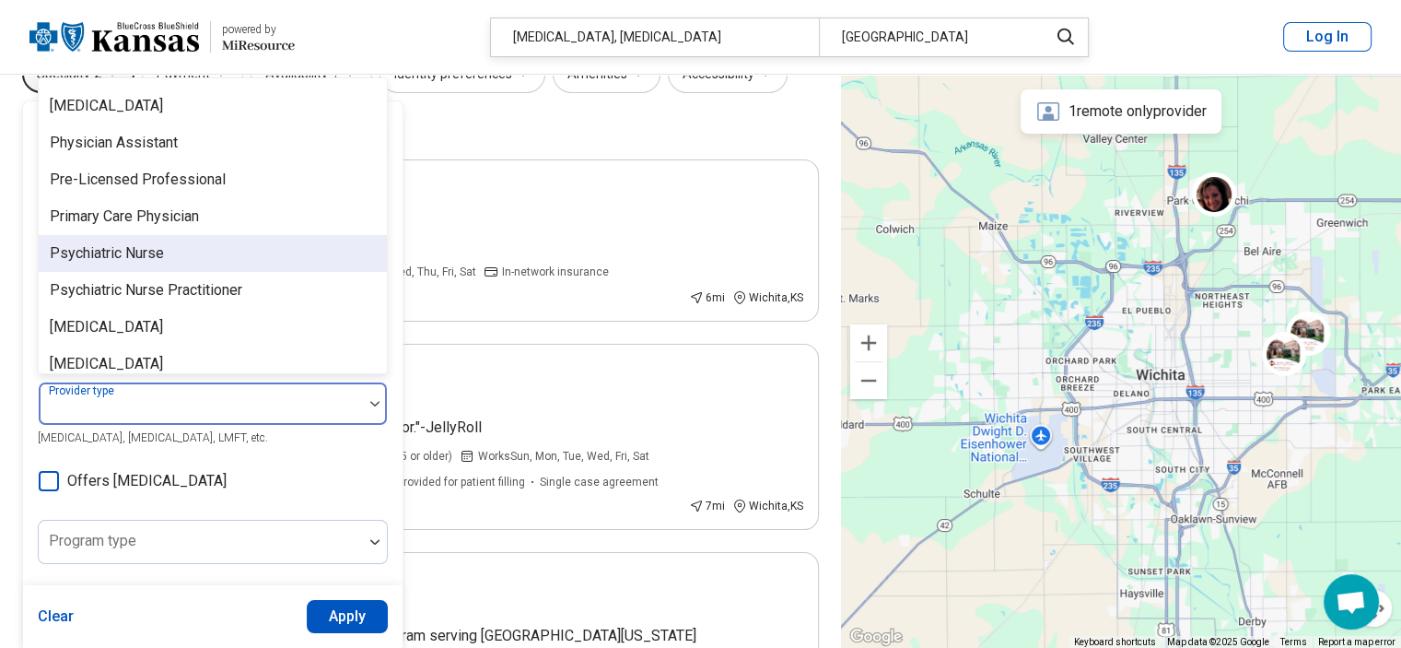
scroll to position [2303, 0]
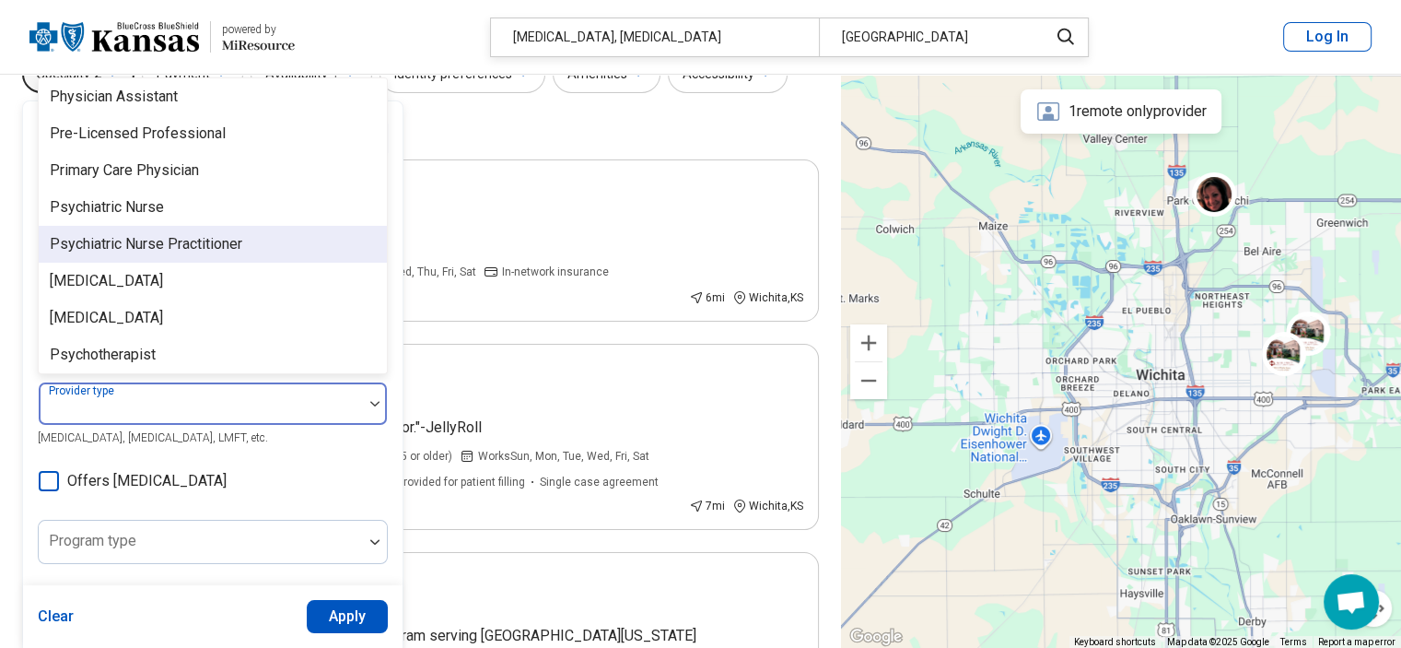
click at [180, 233] on div "Psychiatric Nurse Practitioner" at bounding box center [146, 244] width 193 height 22
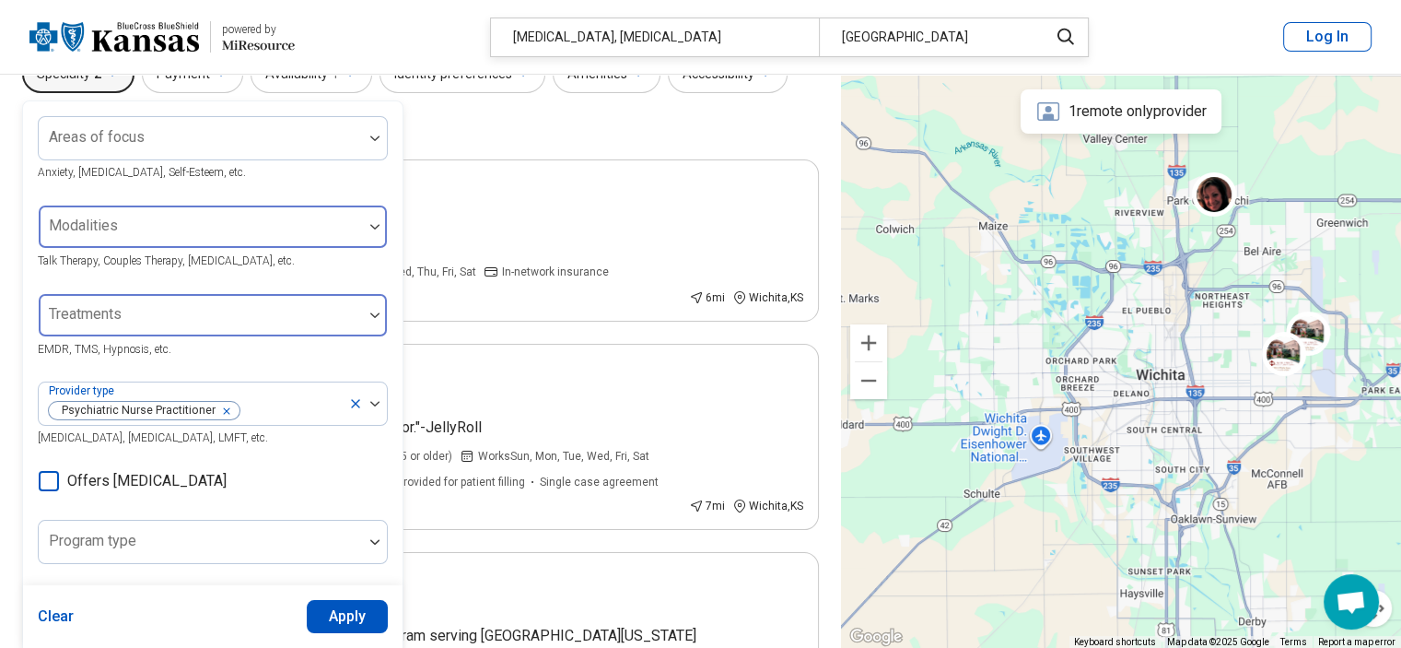
click at [44, 478] on icon at bounding box center [49, 481] width 20 height 20
click at [340, 613] on button "Apply" at bounding box center [348, 616] width 82 height 33
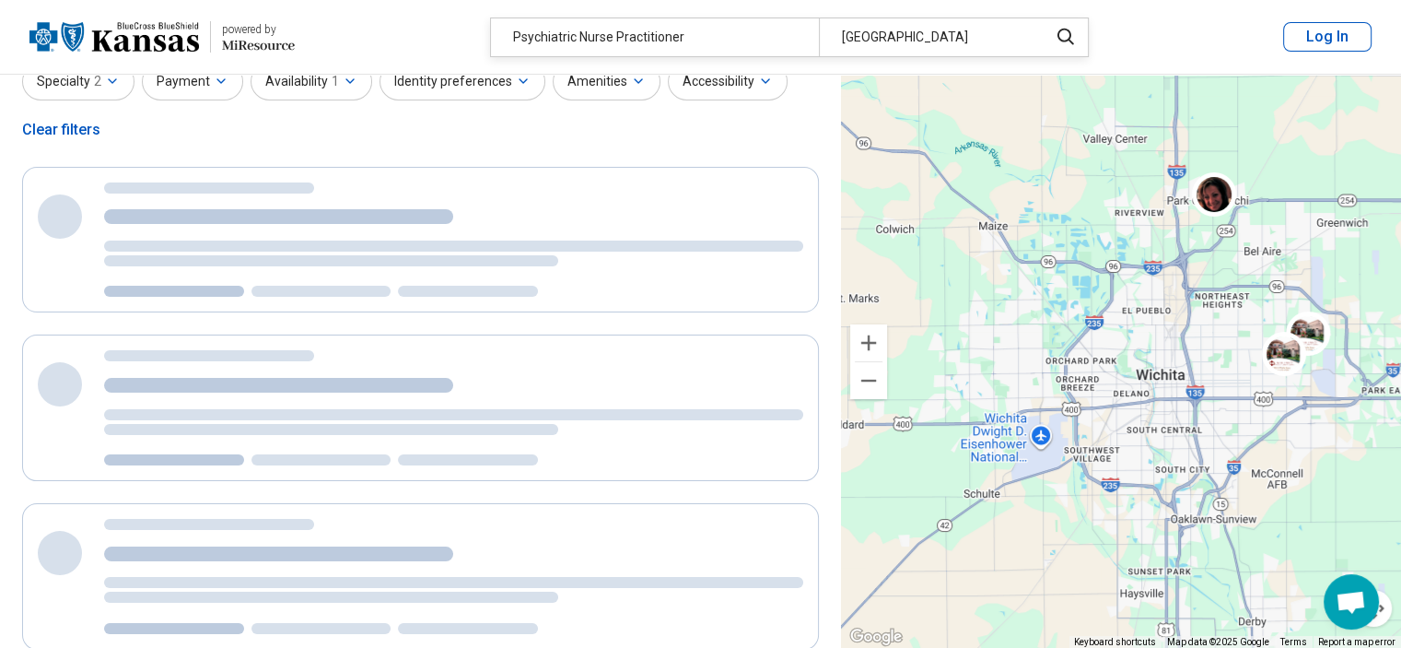
scroll to position [0, 0]
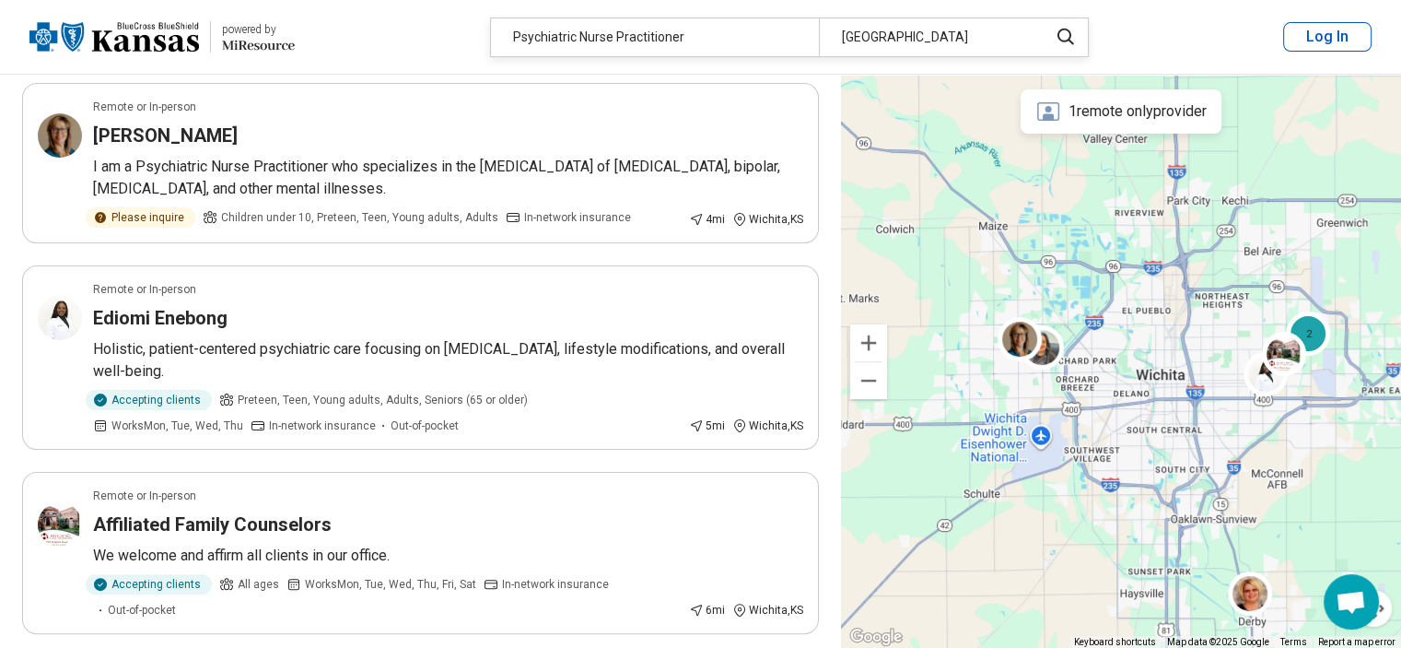
scroll to position [369, 0]
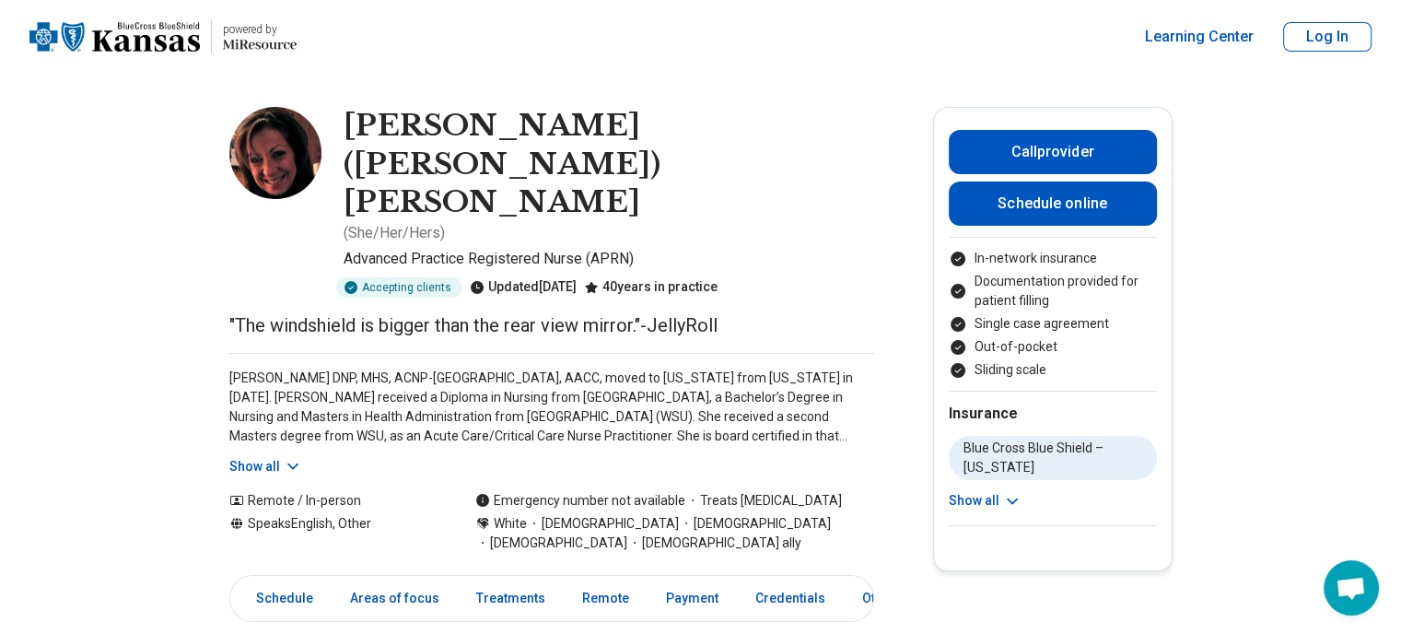
drag, startPoint x: 165, startPoint y: 427, endPoint x: 170, endPoint y: 419, distance: 9.5
drag, startPoint x: 170, startPoint y: 419, endPoint x: 509, endPoint y: 317, distance: 355.0
click at [509, 369] on p "[PERSON_NAME] DNP, MHS, ACNP-[GEOGRAPHIC_DATA], AACC, moved to [US_STATE] from …" at bounding box center [551, 407] width 645 height 77
